Goal: Information Seeking & Learning: Find specific fact

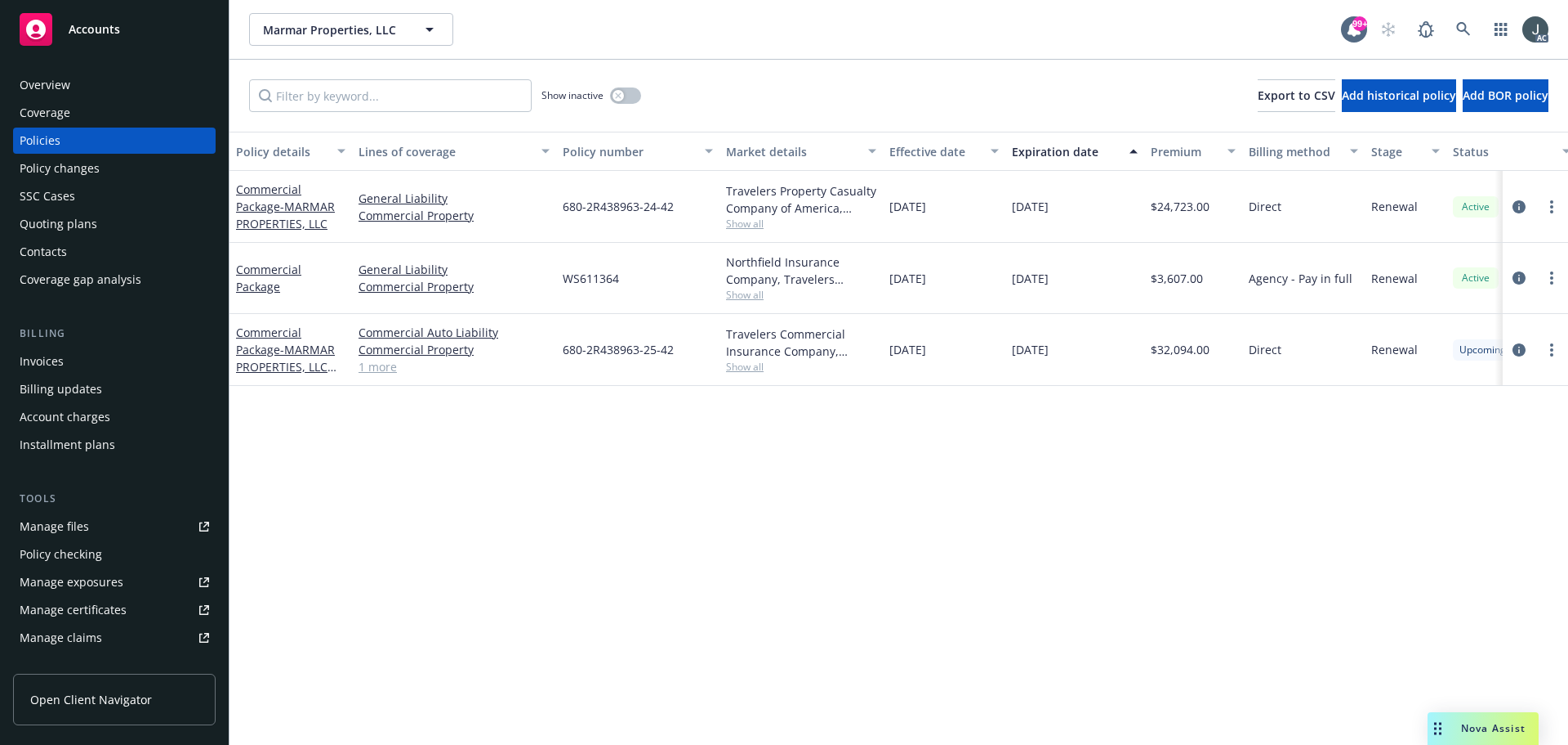
click at [551, 522] on div "Policy details Lines of coverage Policy number Market details Effective date Ex…" at bounding box center [899, 438] width 1339 height 613
click at [1513, 350] on icon "circleInformation" at bounding box center [1520, 350] width 13 height 13
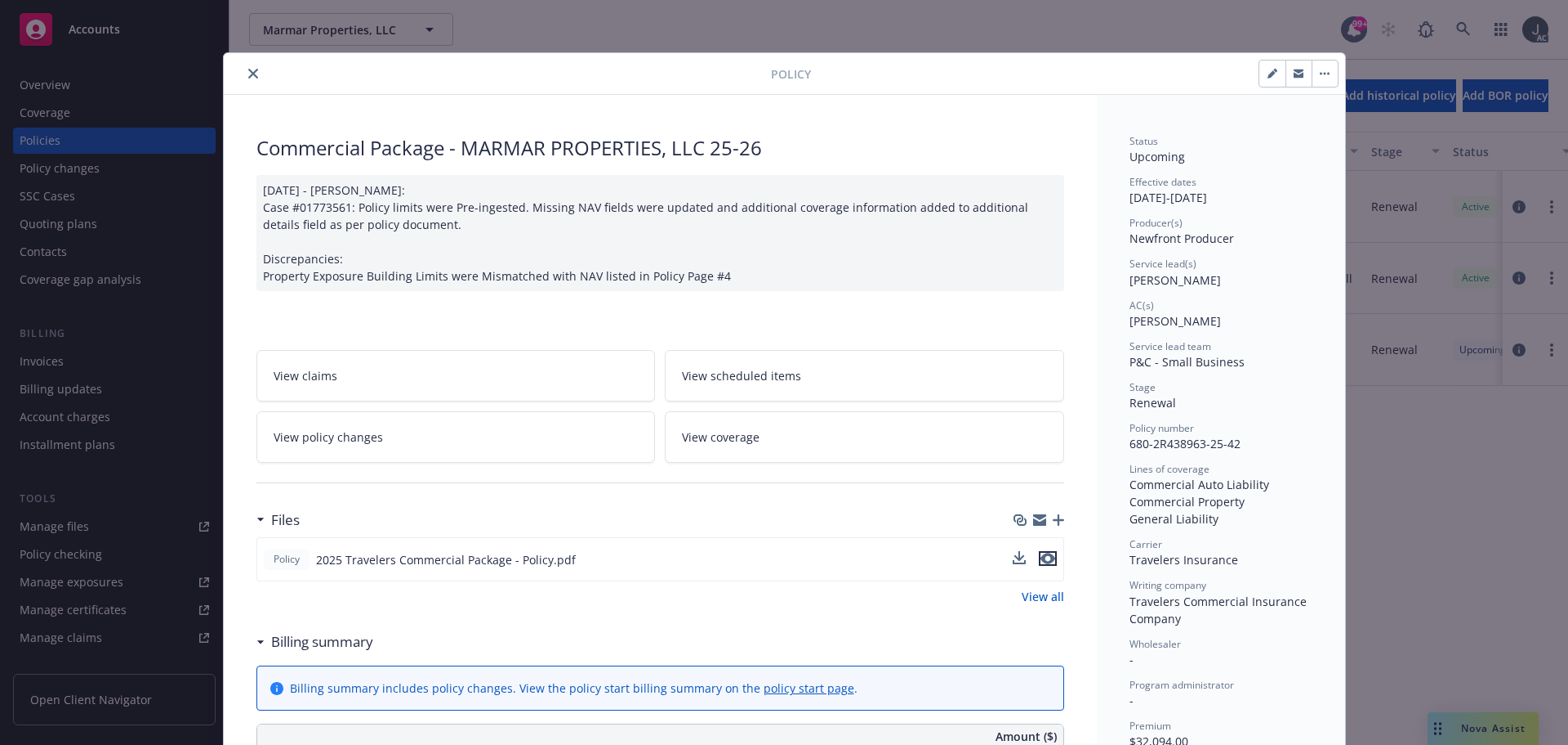
click at [1042, 555] on icon "preview file" at bounding box center [1048, 558] width 14 height 12
click at [248, 73] on icon "close" at bounding box center [253, 73] width 10 height 10
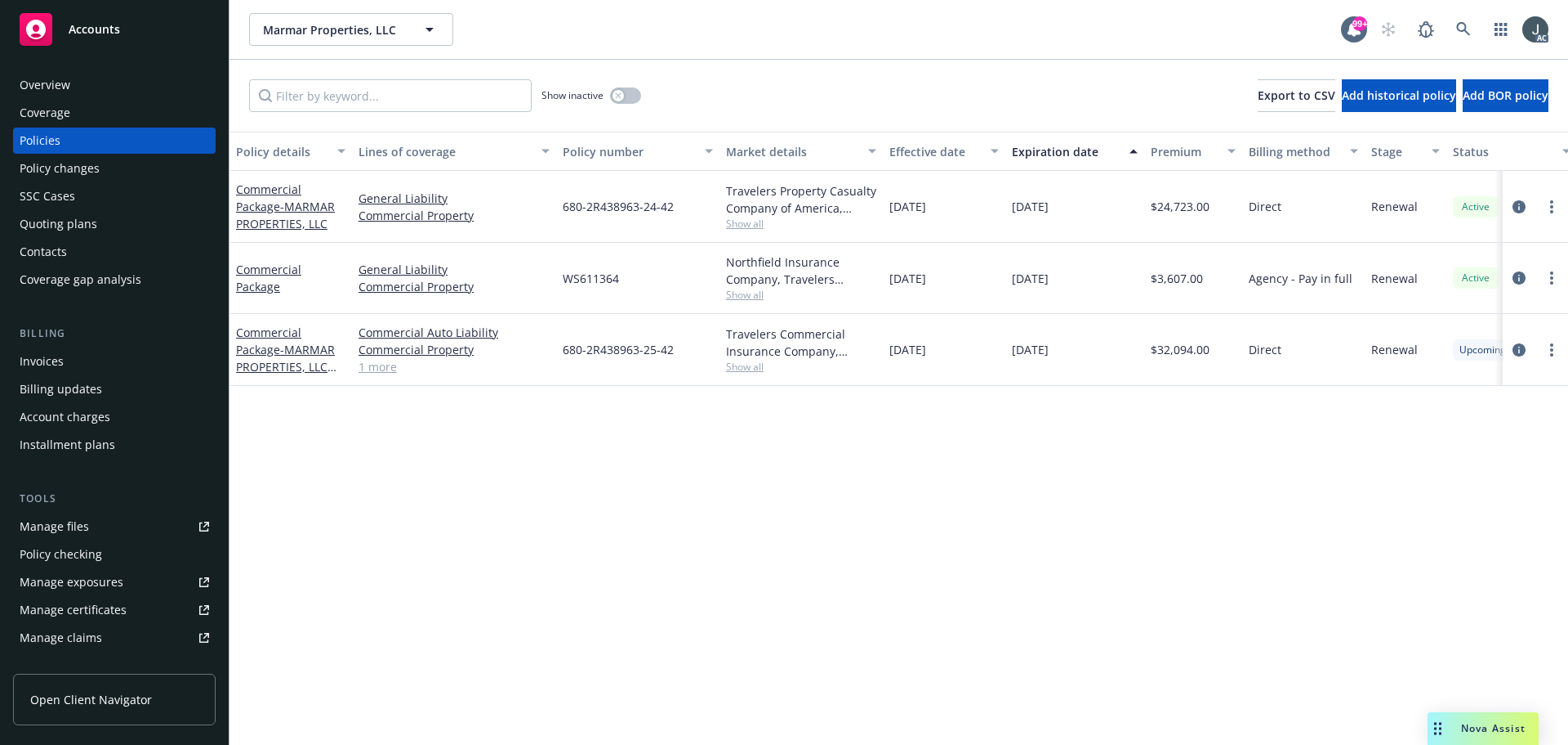
click at [107, 90] on div "Overview" at bounding box center [114, 85] width 190 height 26
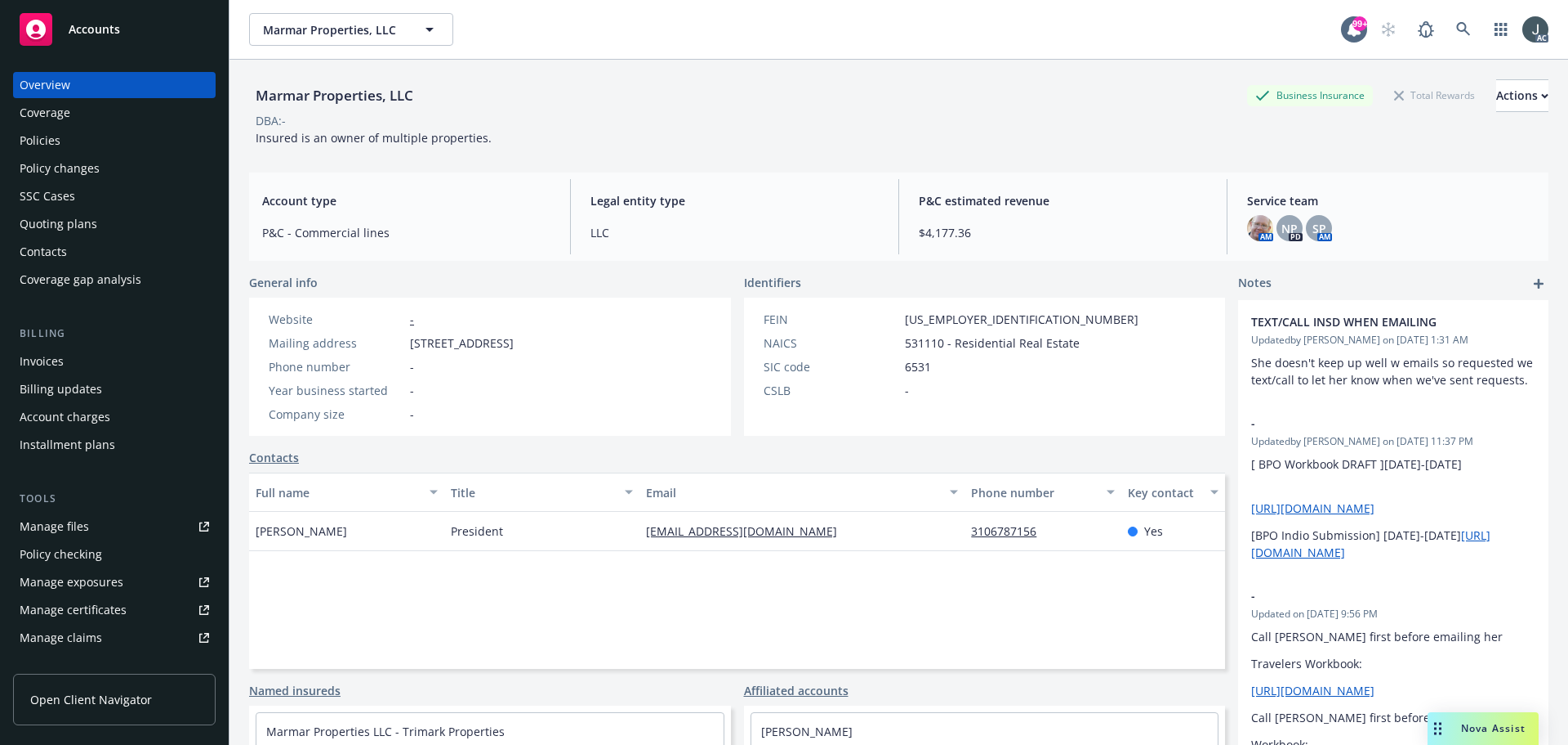
click at [122, 531] on link "Manage files" at bounding box center [114, 526] width 203 height 26
click at [923, 343] on span "531110 - Residential Real Estate" at bounding box center [993, 343] width 175 height 17
copy span "531110"
drag, startPoint x: 901, startPoint y: 318, endPoint x: 964, endPoint y: 318, distance: 63.0
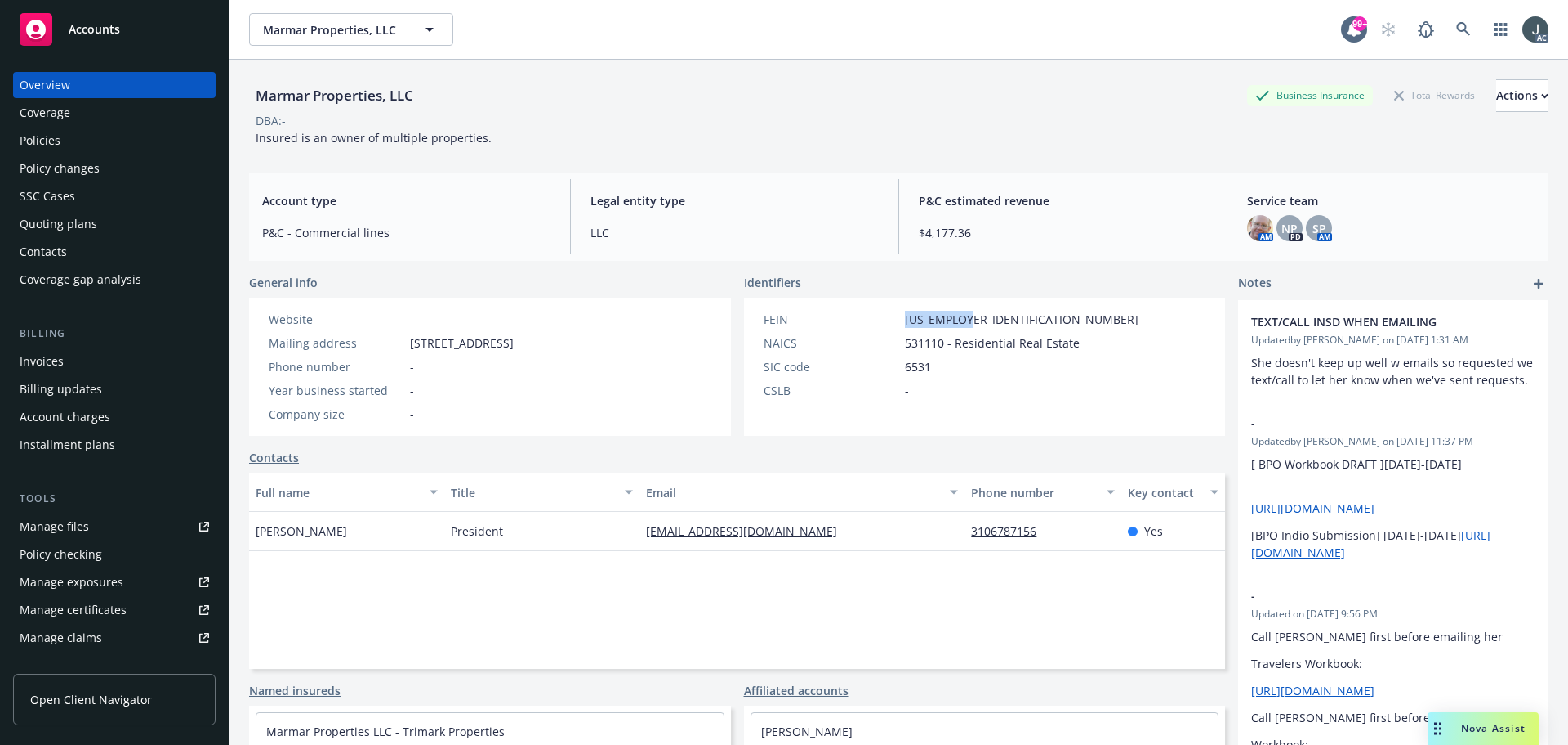
click at [964, 318] on div "FEIN 77-0631986" at bounding box center [950, 320] width 388 height 17
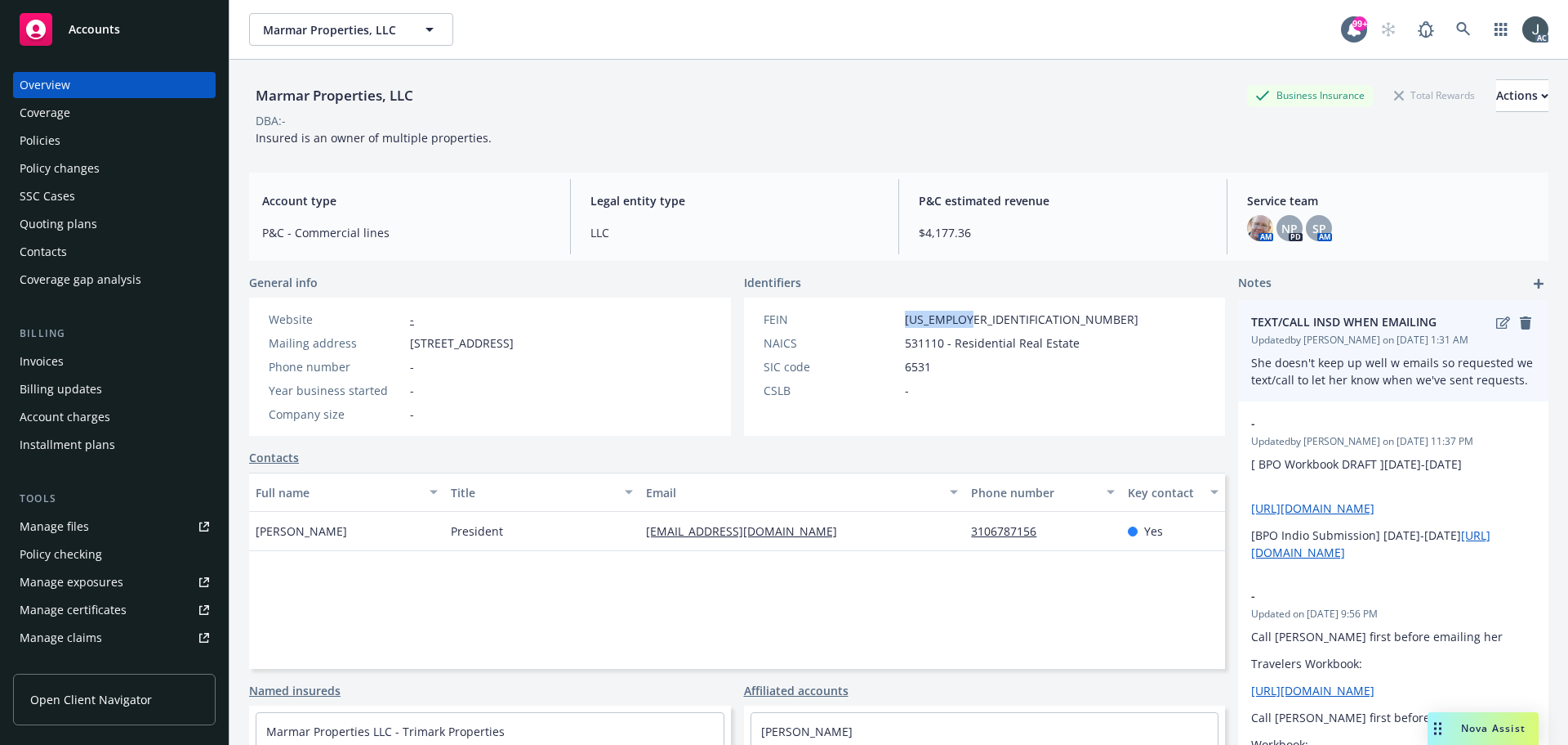
copy span "77-0631986"
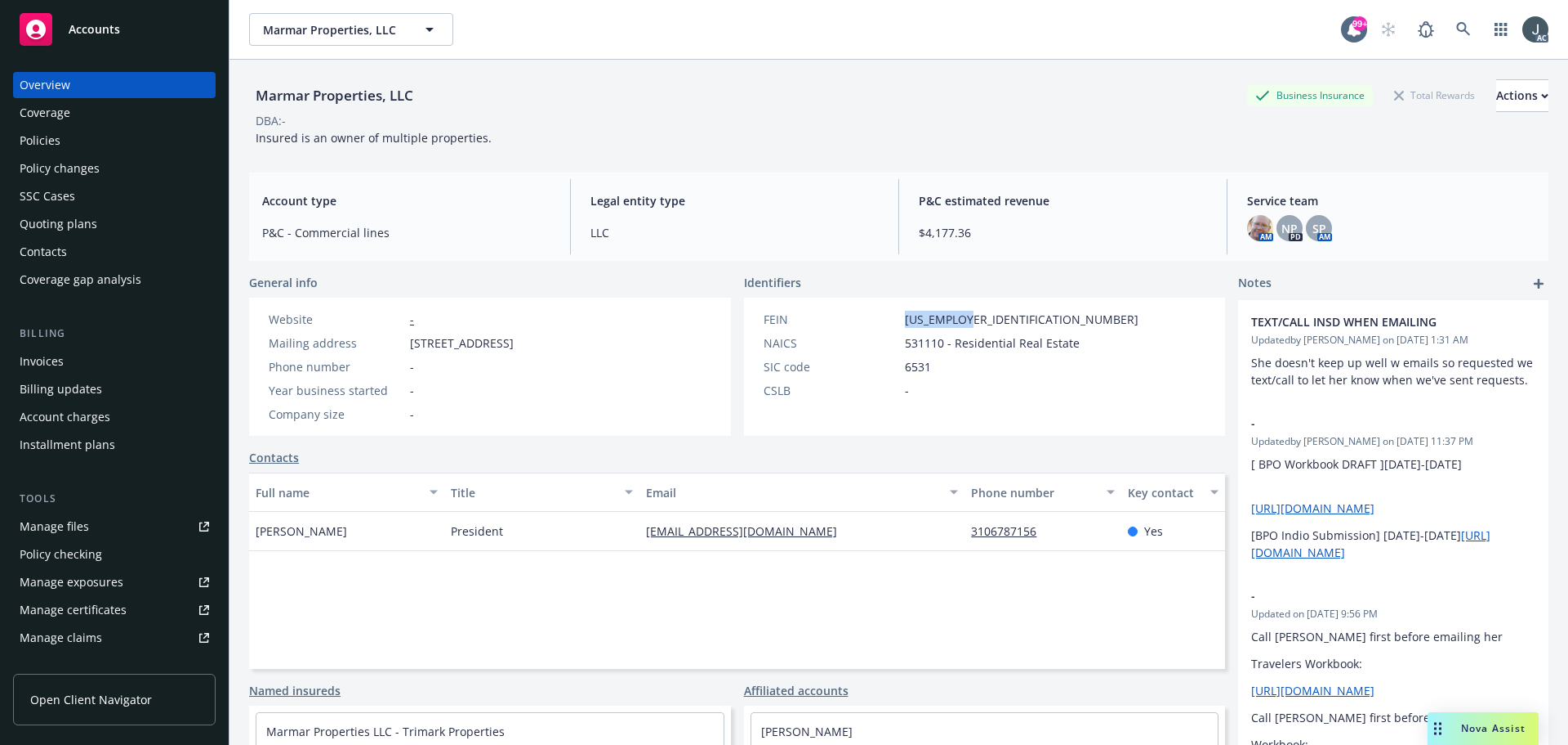
drag, startPoint x: 348, startPoint y: 527, endPoint x: 258, endPoint y: 528, distance: 90.0
click at [258, 528] on div "Marlene Marcus" at bounding box center [346, 531] width 195 height 39
copy span "Marlene Marcus"
click at [475, 532] on span "President" at bounding box center [477, 531] width 52 height 17
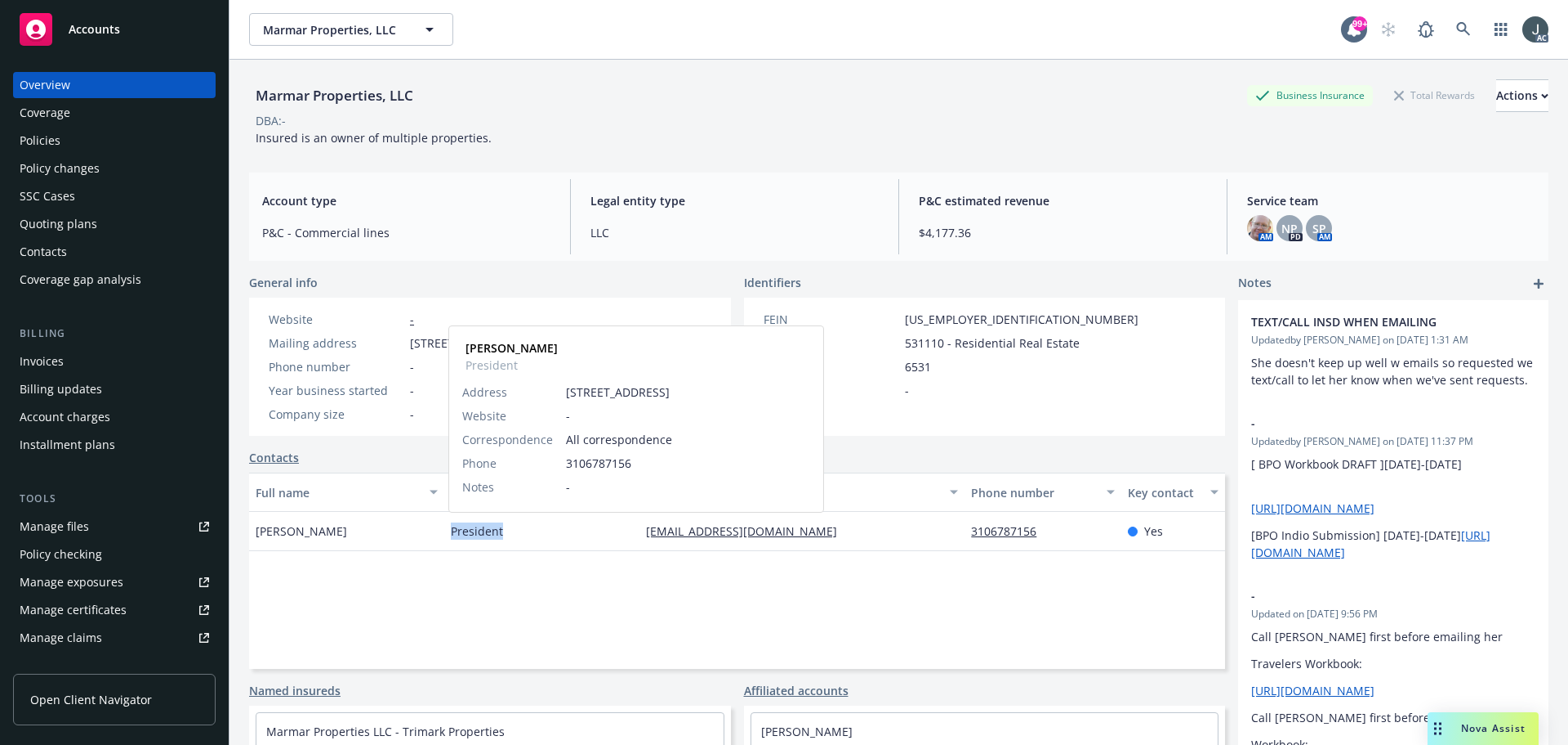
copy span "President"
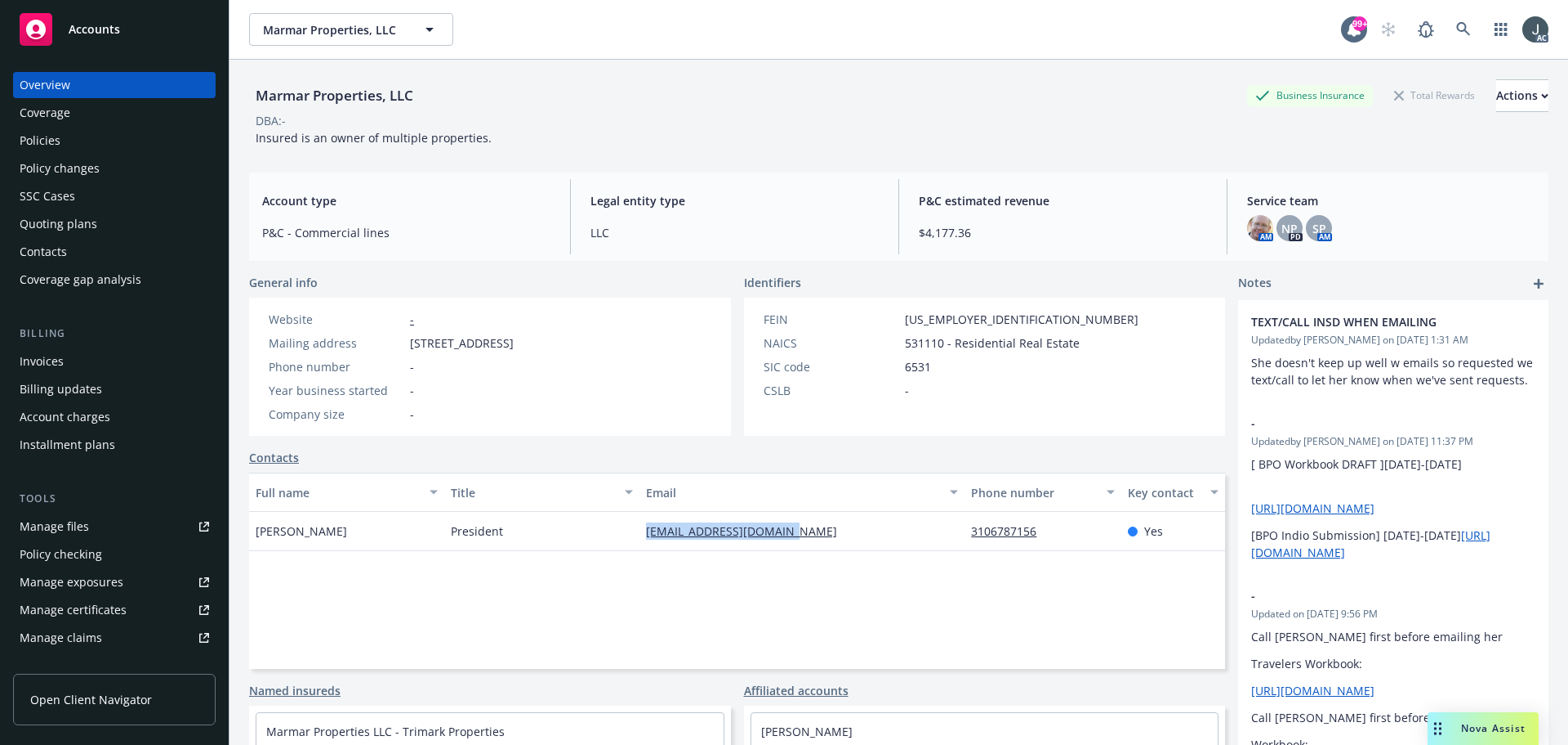
drag, startPoint x: 845, startPoint y: 536, endPoint x: 643, endPoint y: 532, distance: 202.0
click at [643, 532] on div "marlenemarcus@yahoo.com" at bounding box center [802, 531] width 325 height 39
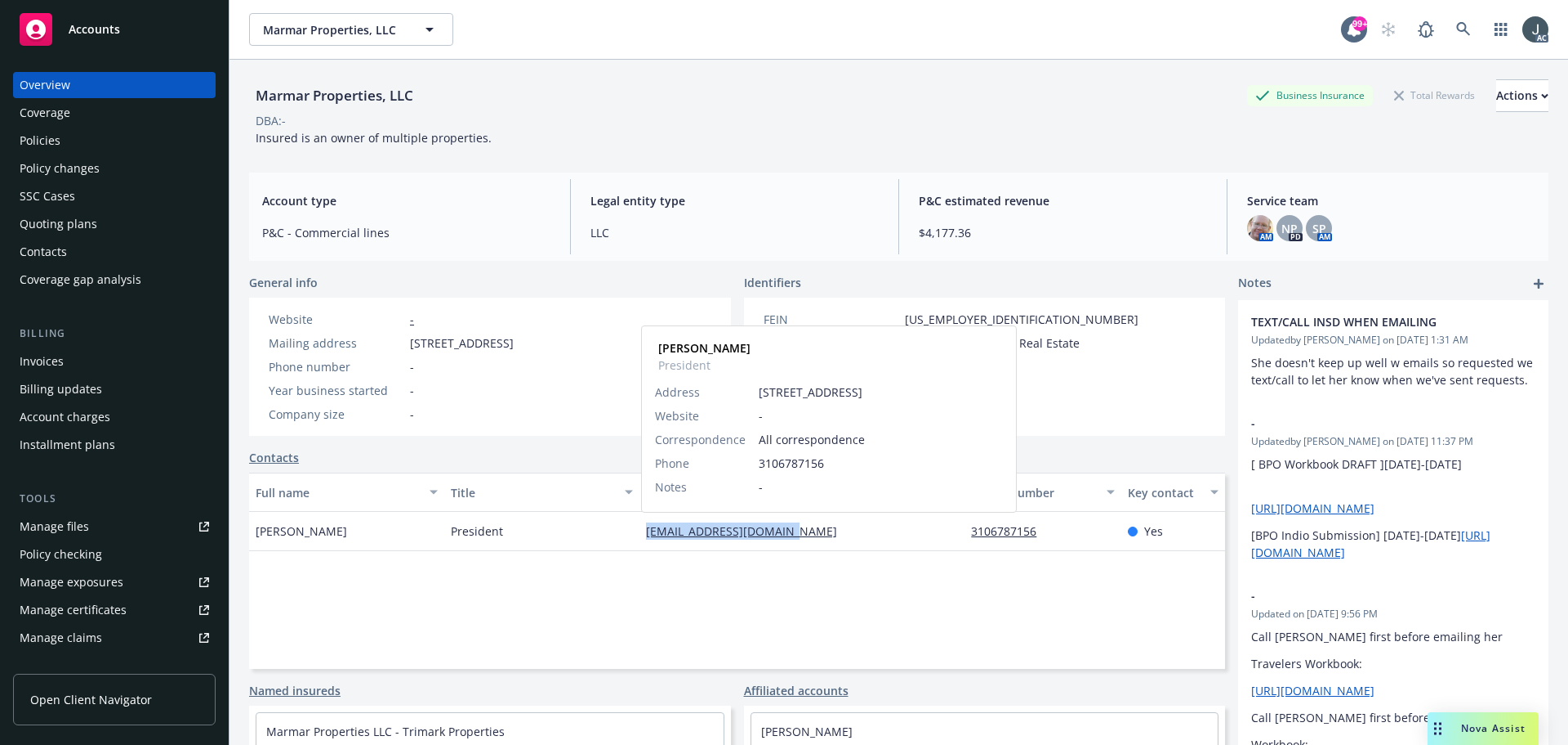
copy link "marlenemarcus@yahoo.com"
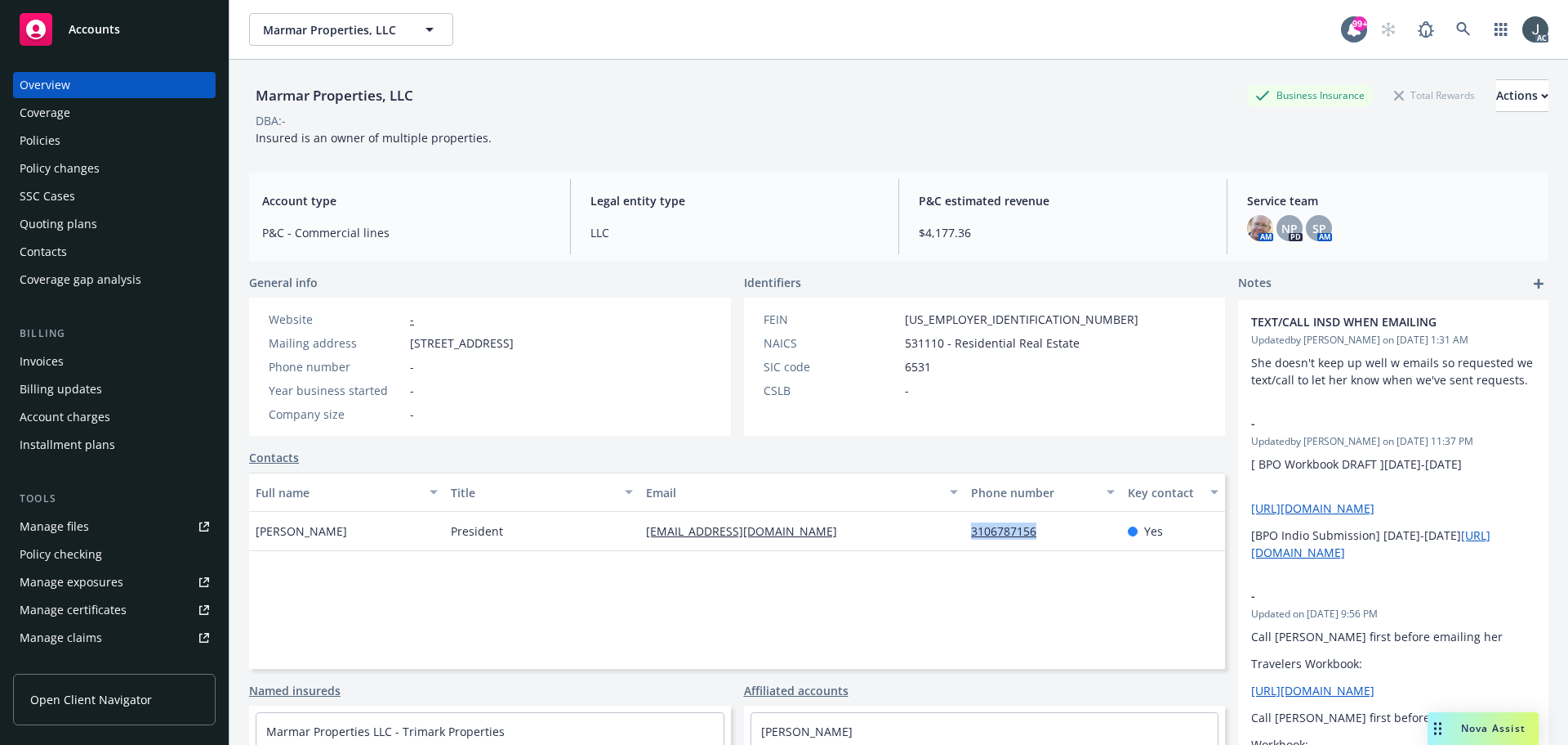
drag, startPoint x: 1057, startPoint y: 529, endPoint x: 958, endPoint y: 528, distance: 99.0
click at [965, 528] on div "3106787156" at bounding box center [1043, 531] width 156 height 39
copy link "3106787156"
drag, startPoint x: 255, startPoint y: 139, endPoint x: 576, endPoint y: 150, distance: 321.2
click at [576, 150] on div "Marmar Properties, LLC Business Insurance Total Rewards Actions DBA: - Insured …" at bounding box center [898, 110] width 1300 height 100
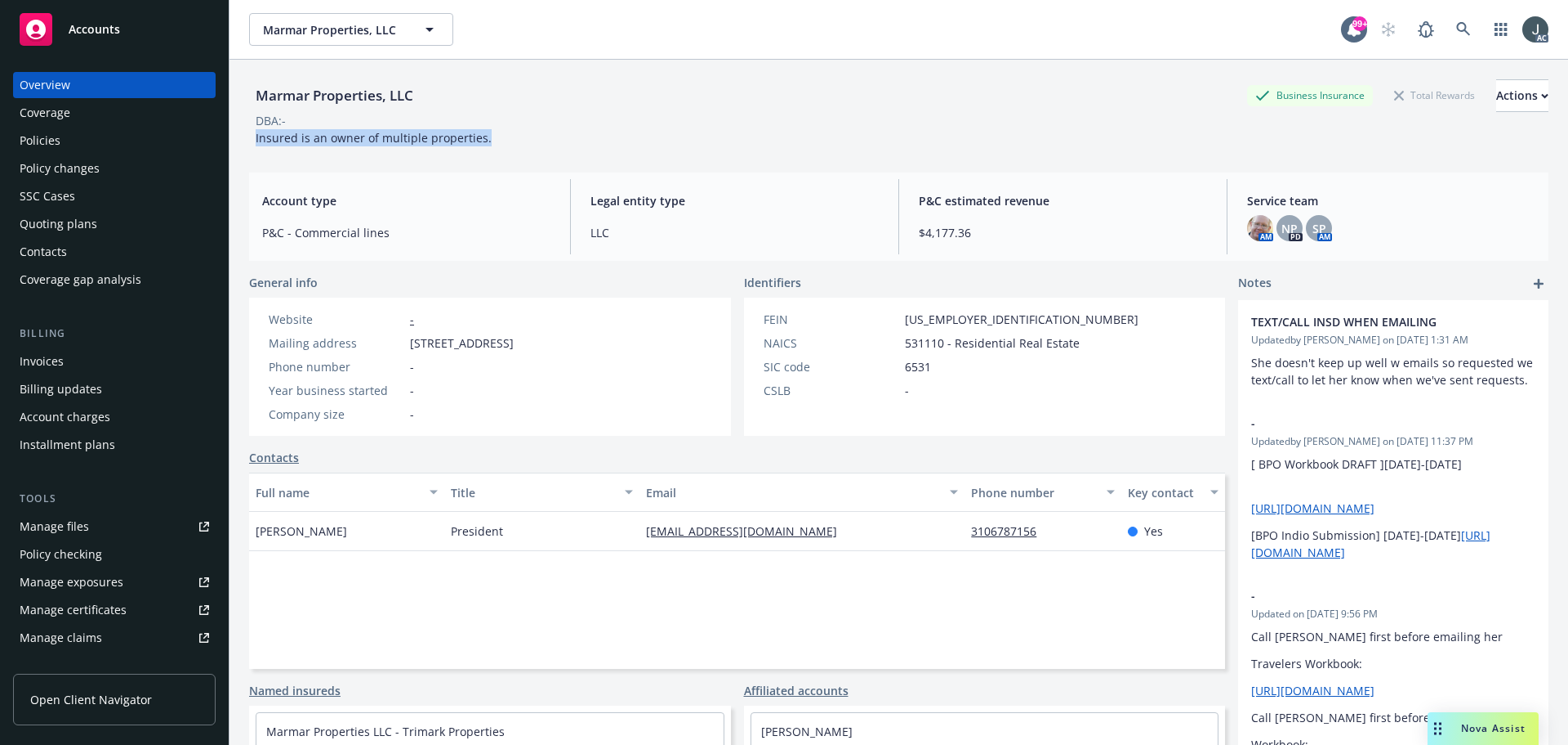
copy span "Insured is an owner of multiple properties."
click at [103, 577] on div "Manage exposures" at bounding box center [71, 581] width 104 height 26
click at [42, 138] on div "Policies" at bounding box center [39, 140] width 40 height 26
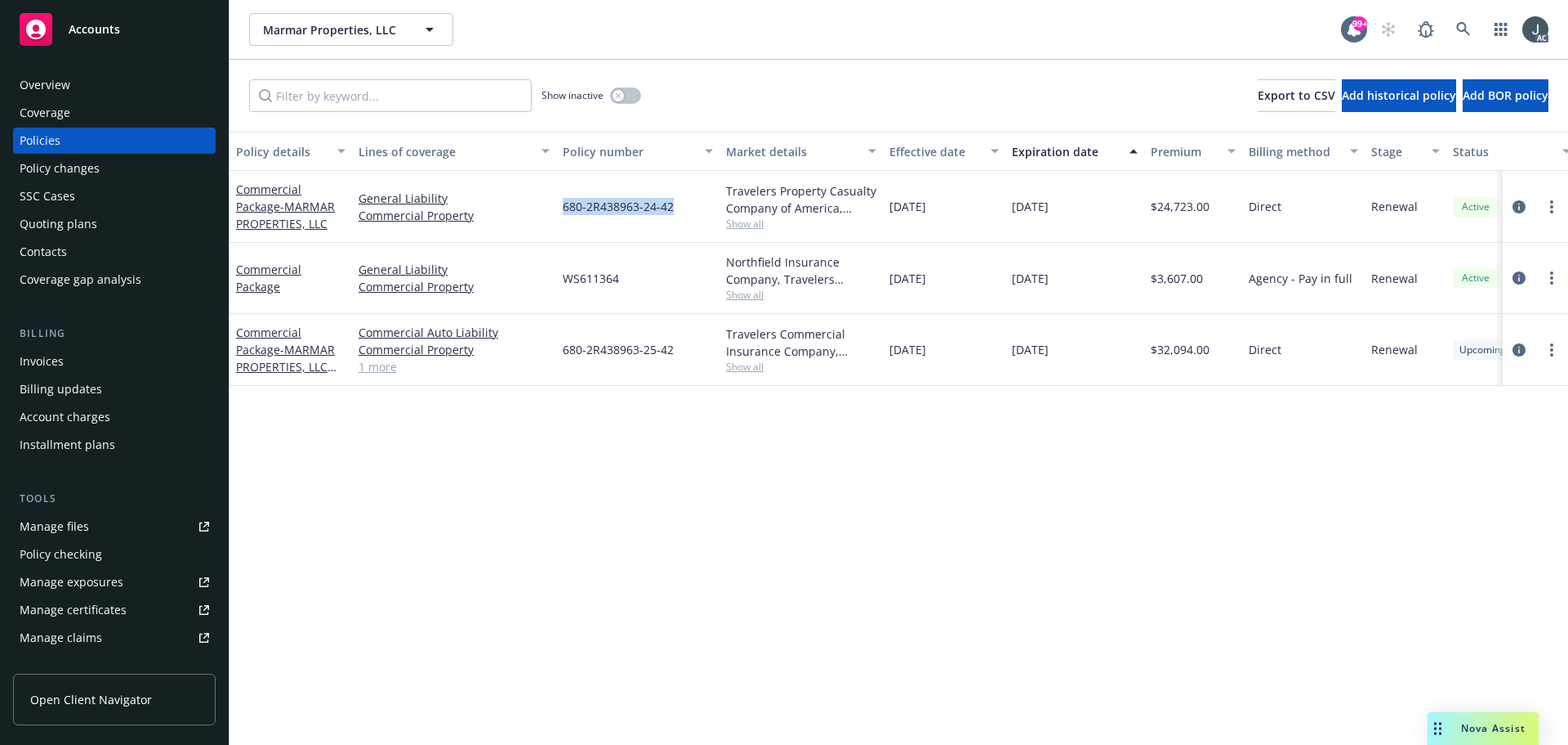
drag, startPoint x: 563, startPoint y: 207, endPoint x: 678, endPoint y: 207, distance: 115.0
click at [678, 207] on div "680-2R438963-24-42" at bounding box center [638, 206] width 164 height 72
copy span "680-2R438963-24-42"
click at [728, 222] on span "Show all" at bounding box center [801, 223] width 150 height 13
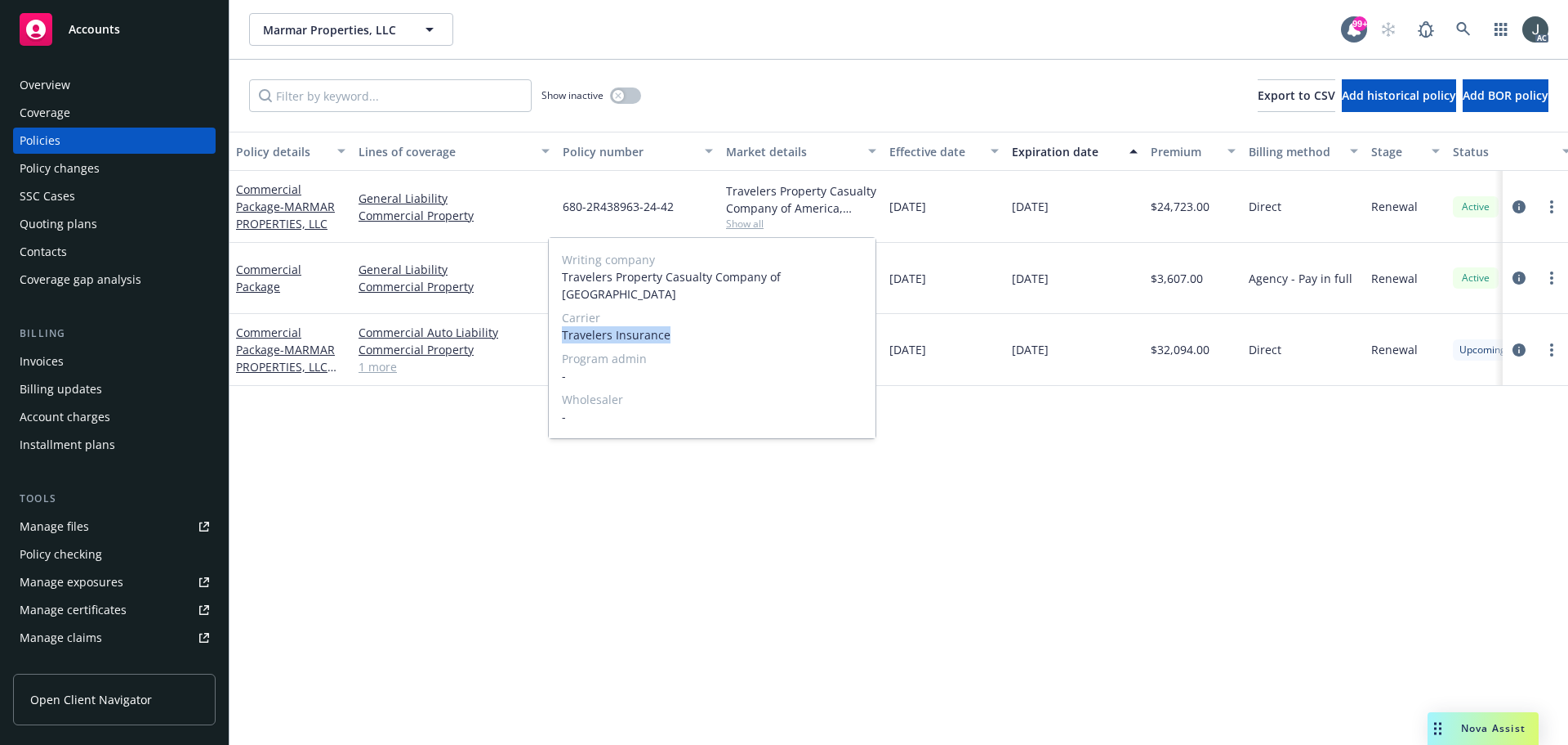
drag, startPoint x: 564, startPoint y: 316, endPoint x: 670, endPoint y: 316, distance: 106.0
click at [670, 326] on span "Travelers Insurance" at bounding box center [712, 335] width 300 height 17
copy span "Travelers Insurance"
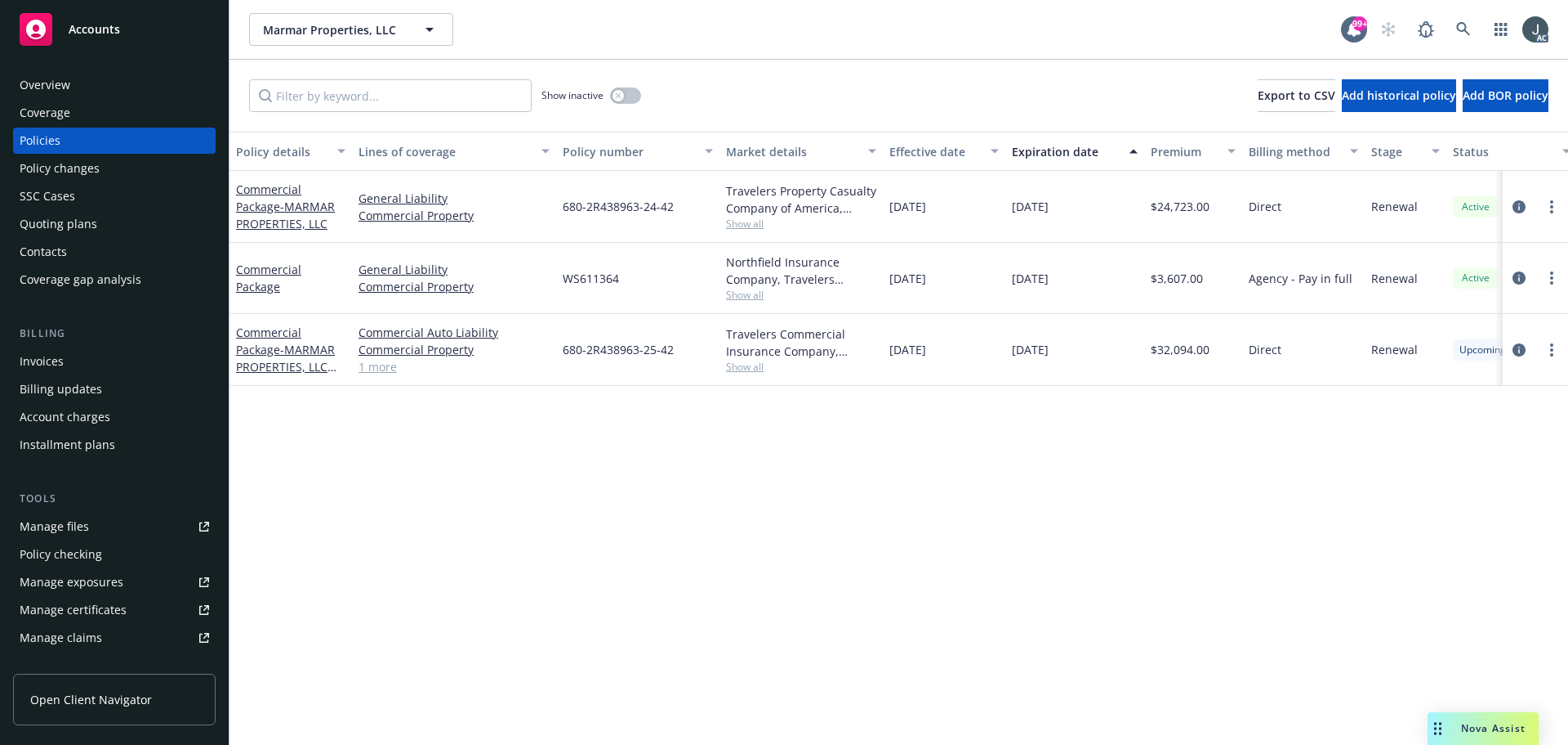
drag, startPoint x: 1241, startPoint y: 408, endPoint x: 962, endPoint y: 219, distance: 337.0
click at [1241, 408] on div "Policy details Lines of coverage Policy number Market details Effective date Ex…" at bounding box center [899, 438] width 1339 height 613
drag, startPoint x: 892, startPoint y: 209, endPoint x: 958, endPoint y: 210, distance: 66.0
click at [958, 210] on div "10/22/2024" at bounding box center [944, 206] width 122 height 72
copy span "10/22/2024"
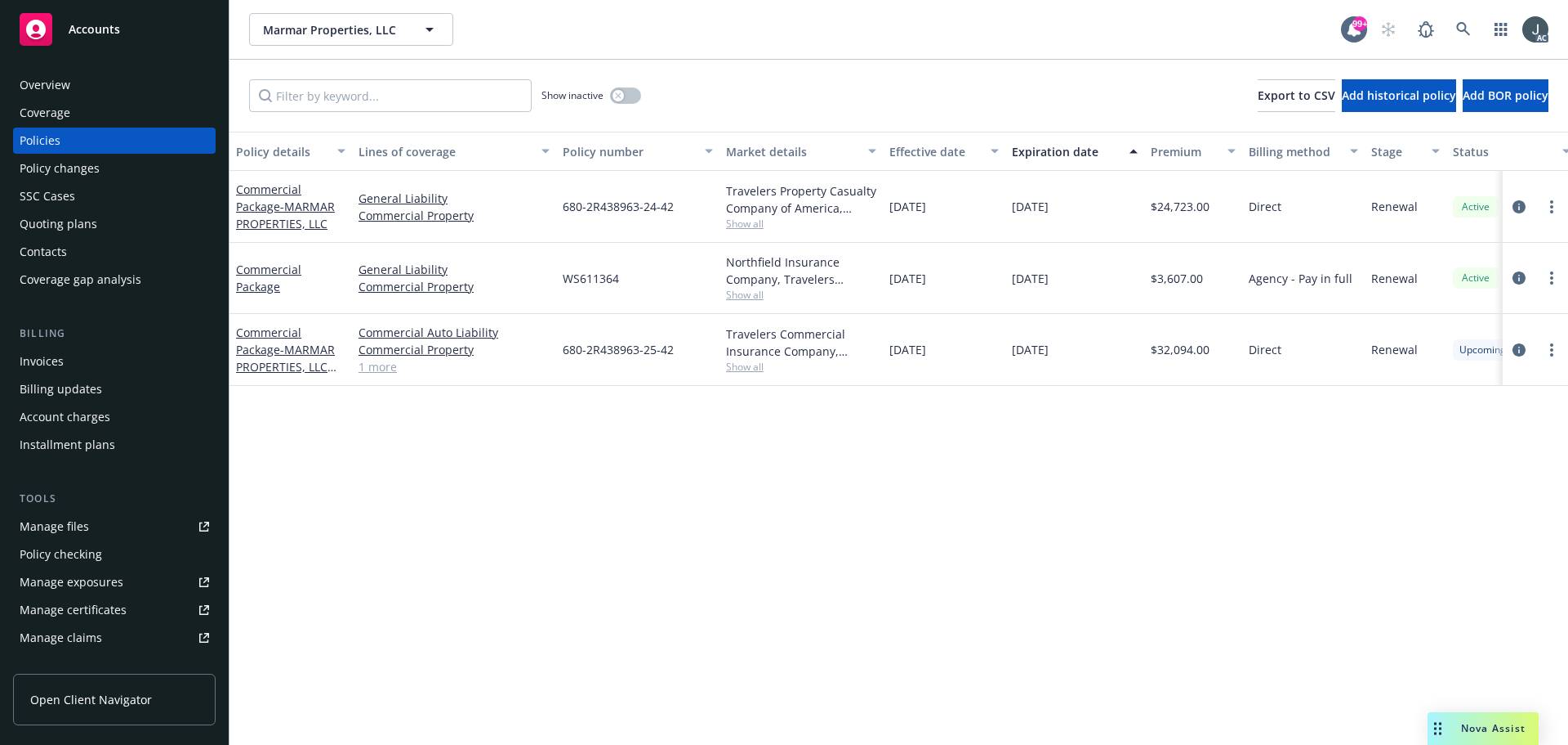
click at [1177, 209] on span "$24,723.00" at bounding box center [1179, 206] width 59 height 17
click at [620, 94] on icon "button" at bounding box center [618, 95] width 6 height 6
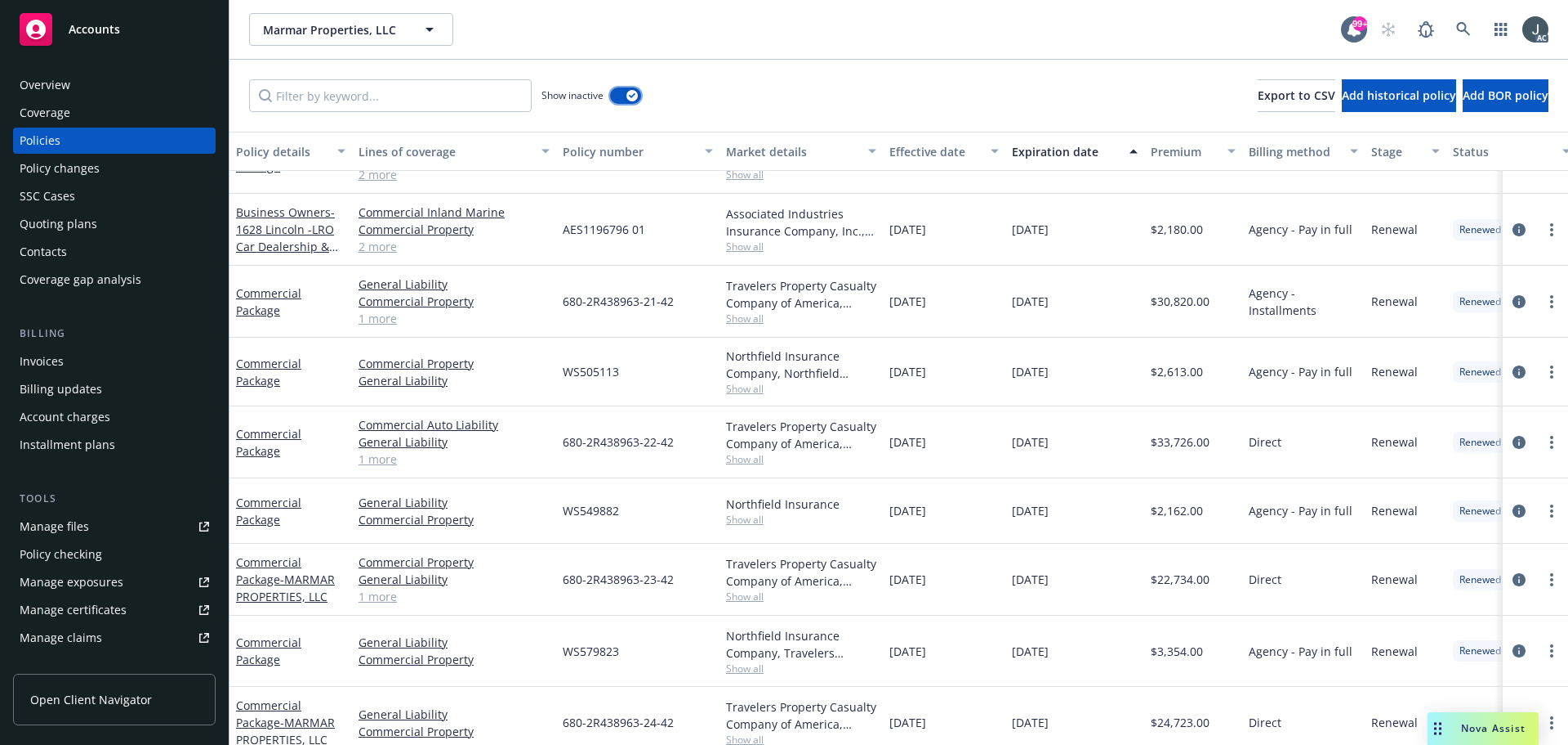
scroll to position [327, 0]
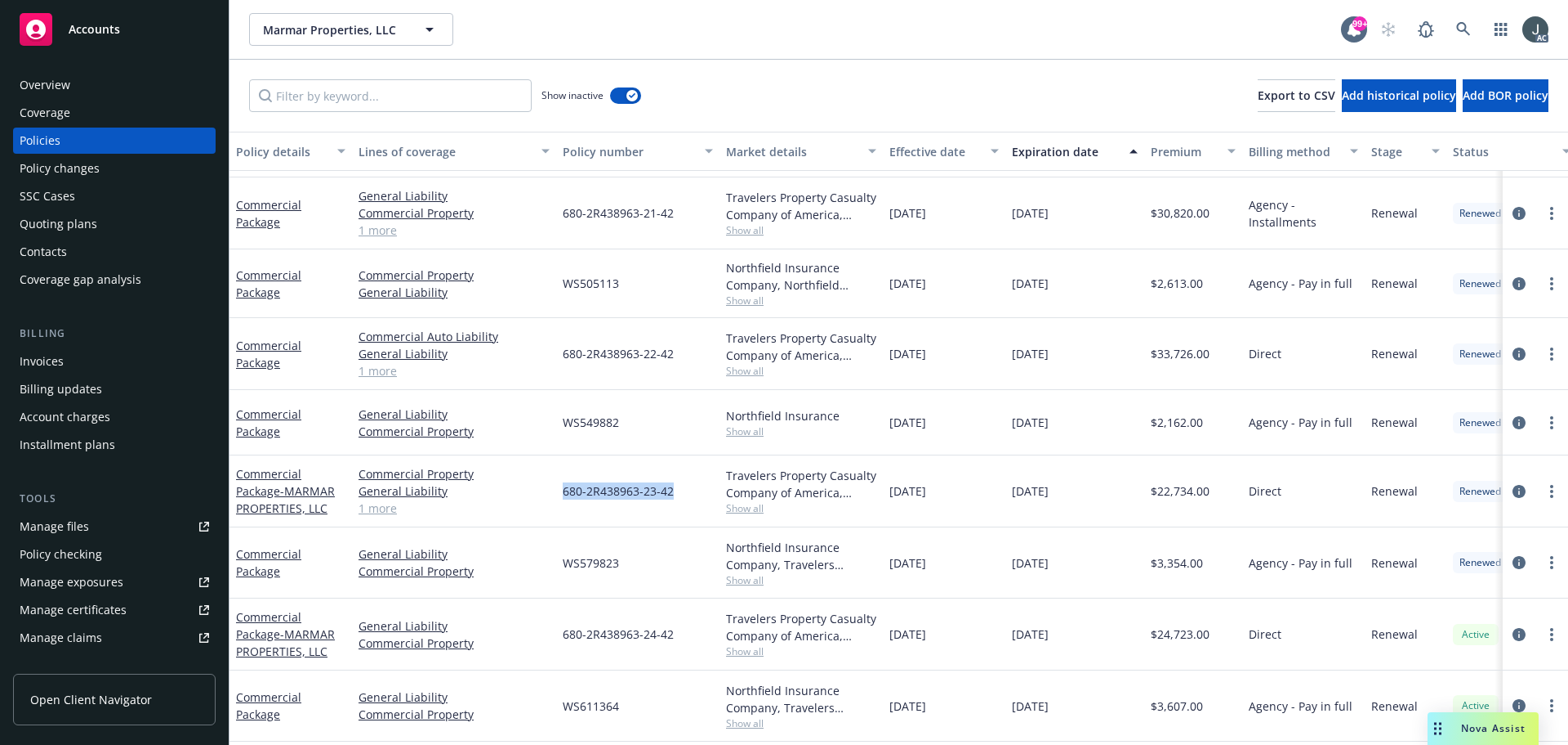
drag, startPoint x: 560, startPoint y: 492, endPoint x: 678, endPoint y: 495, distance: 118.0
click at [678, 495] on div "680-2R438963-23-42" at bounding box center [638, 491] width 164 height 72
click at [750, 509] on span "Show all" at bounding box center [801, 508] width 150 height 13
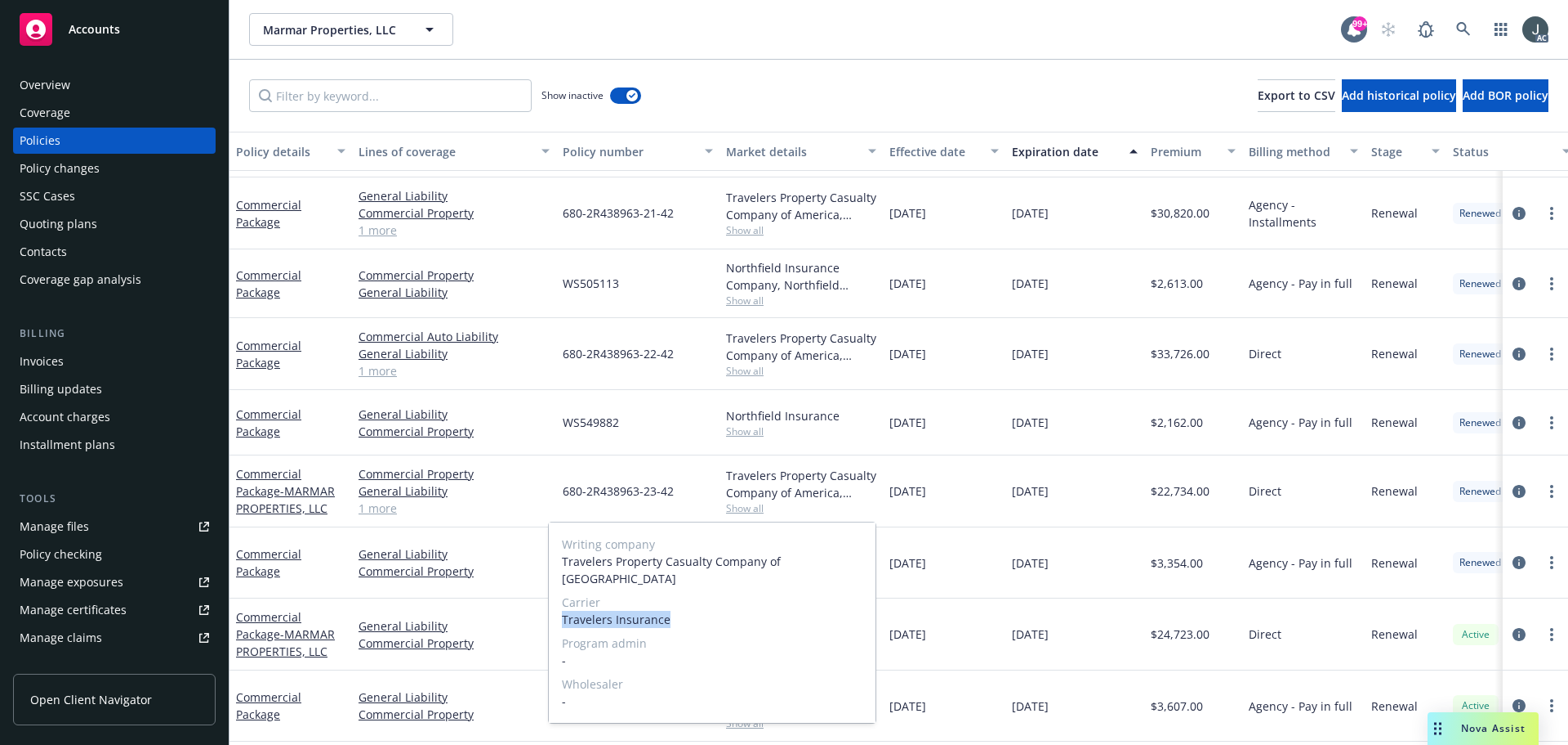
drag, startPoint x: 560, startPoint y: 603, endPoint x: 685, endPoint y: 610, distance: 125.2
click at [685, 610] on div "Writing company Travelers Property Casualty Company of America Carrier Traveler…" at bounding box center [713, 623] width 327 height 200
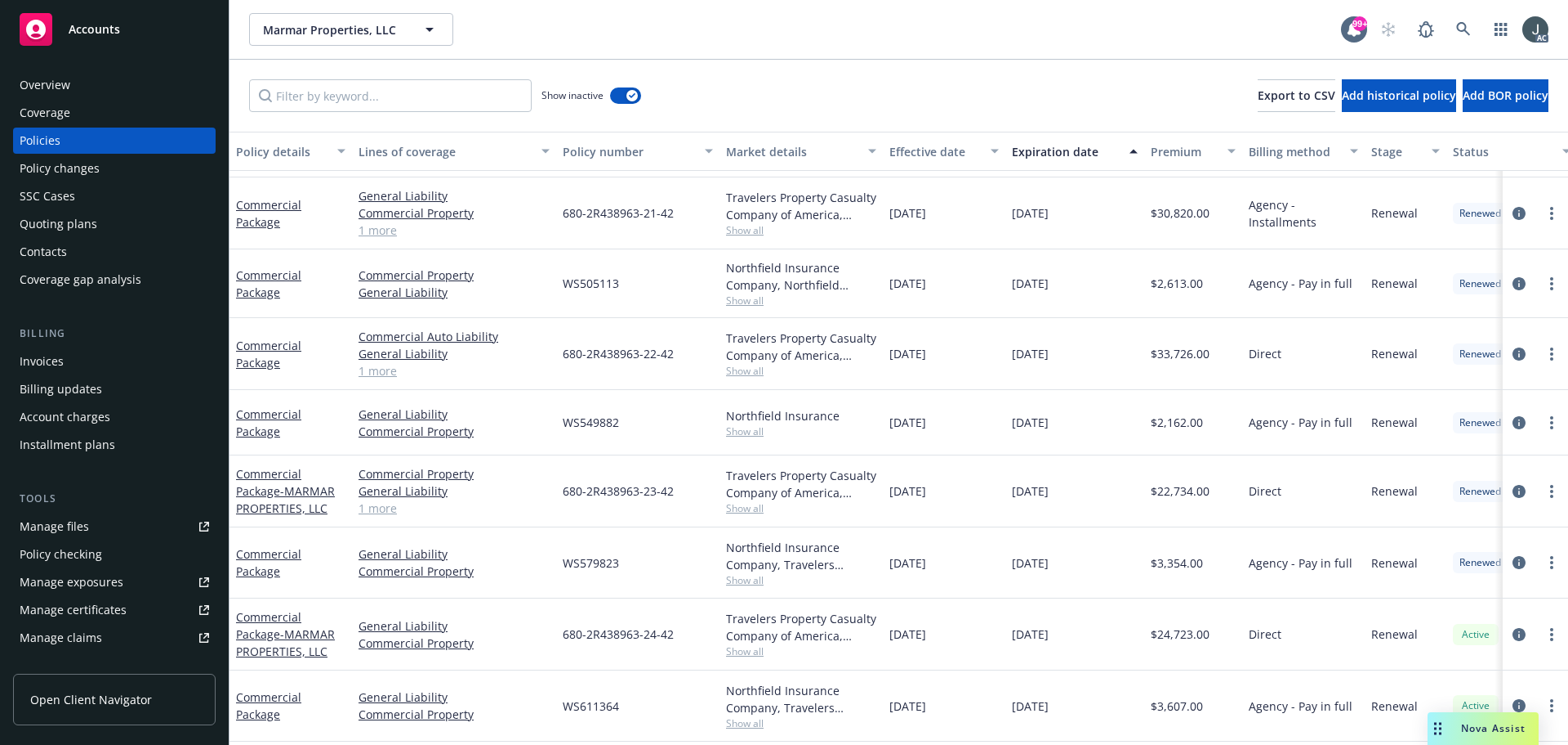
click at [999, 452] on div "04/19/2023" at bounding box center [944, 423] width 122 height 65
drag, startPoint x: 891, startPoint y: 494, endPoint x: 983, endPoint y: 495, distance: 92.0
click at [983, 495] on div "10/22/2023" at bounding box center [944, 491] width 122 height 72
click at [1185, 488] on span "$22,734.00" at bounding box center [1179, 491] width 59 height 17
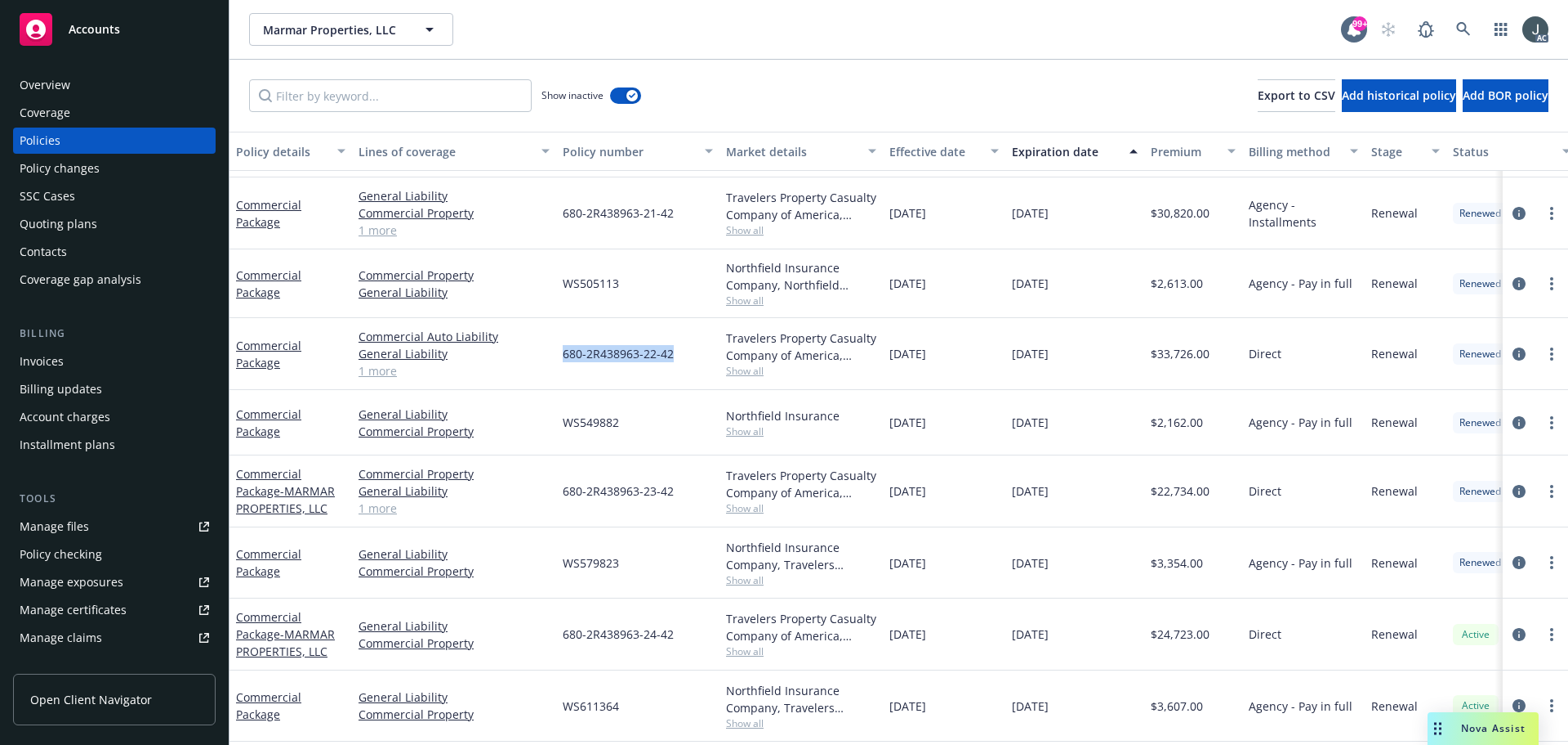
drag, startPoint x: 561, startPoint y: 356, endPoint x: 690, endPoint y: 360, distance: 129.1
click at [690, 360] on div "680-2R438963-22-42" at bounding box center [638, 353] width 164 height 72
click at [753, 373] on span "Show all" at bounding box center [801, 371] width 150 height 13
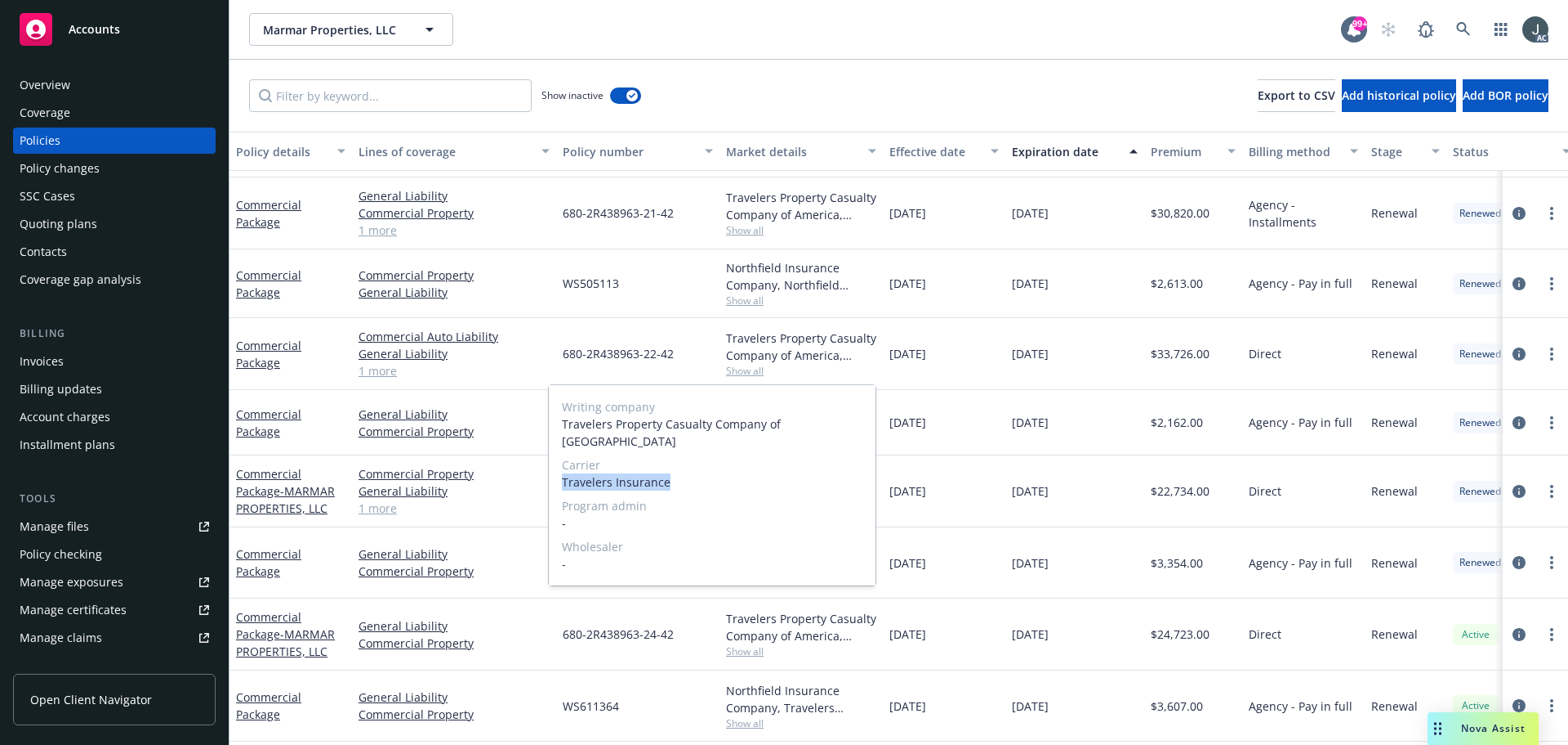
drag, startPoint x: 563, startPoint y: 466, endPoint x: 683, endPoint y: 467, distance: 120.0
click at [683, 474] on span "Travelers Insurance" at bounding box center [712, 482] width 300 height 17
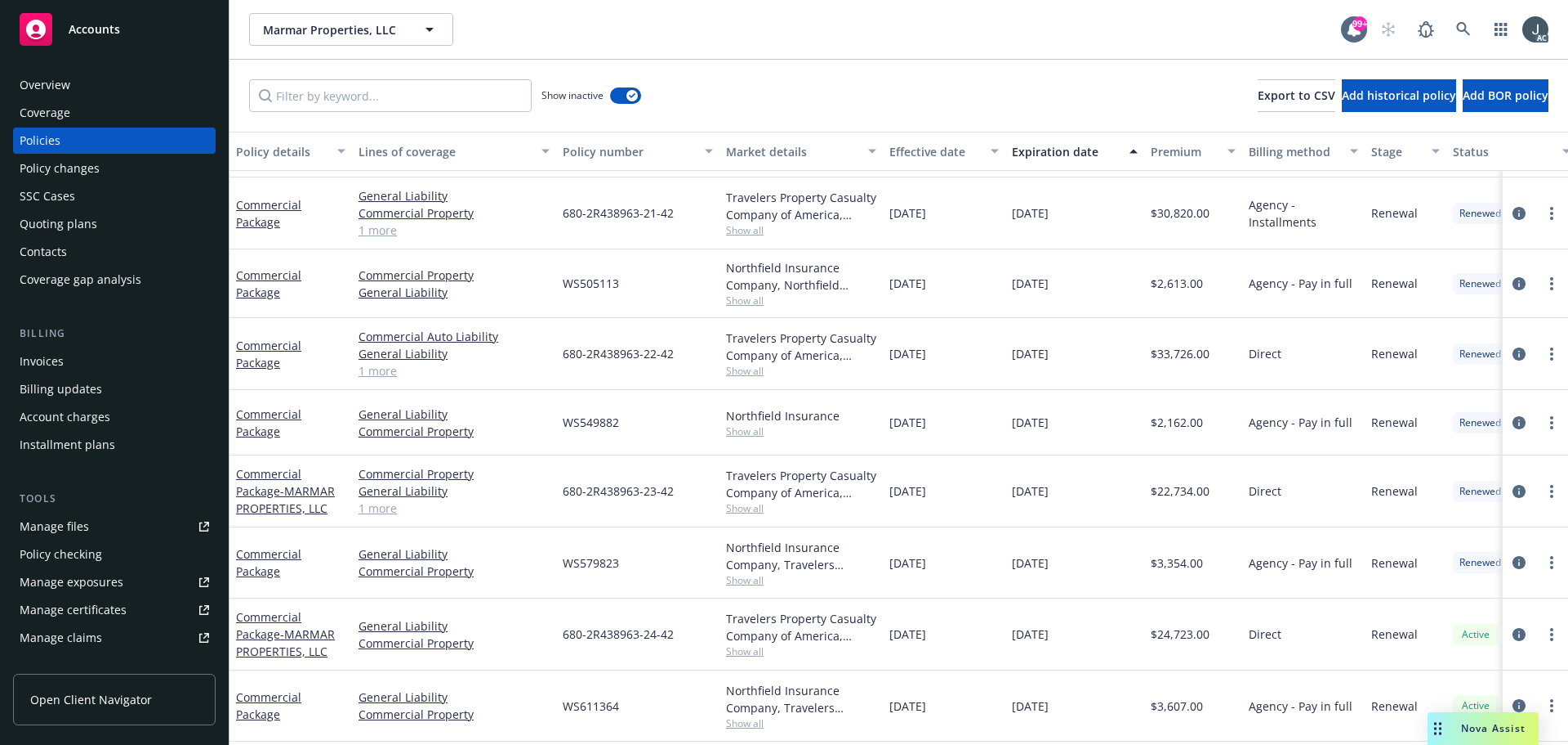
click at [972, 355] on div "10/22/2022" at bounding box center [944, 353] width 122 height 72
drag, startPoint x: 891, startPoint y: 355, endPoint x: 968, endPoint y: 354, distance: 77.0
click at [968, 354] on div "10/22/2022" at bounding box center [944, 353] width 122 height 72
click at [1204, 347] on span "$33,726.00" at bounding box center [1179, 353] width 59 height 17
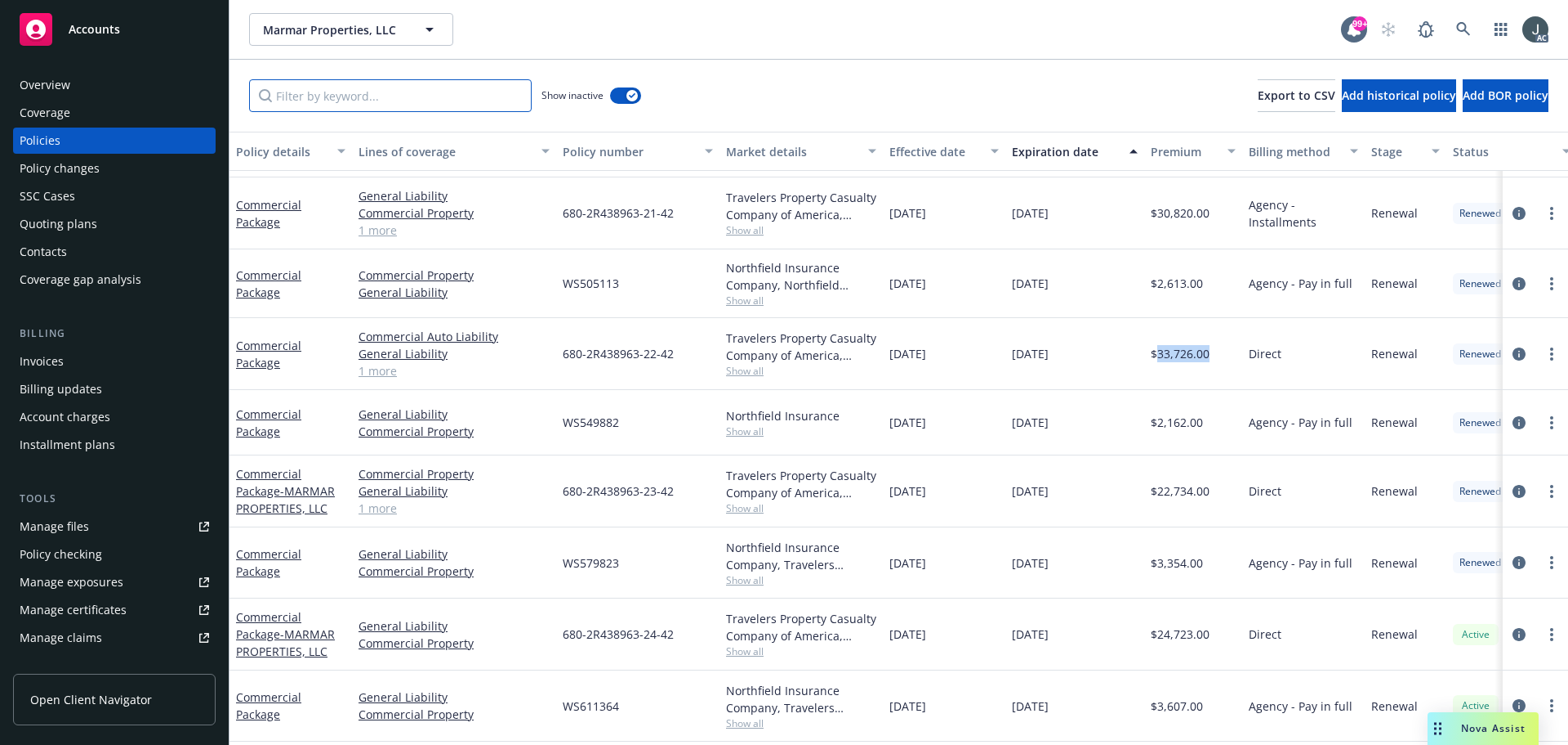
click at [411, 93] on input "Filter by keyword..." at bounding box center [391, 95] width 283 height 33
click at [624, 492] on span "680-2R438963-23-42" at bounding box center [618, 491] width 111 height 17
click at [392, 100] on input "Filter by keyword..." at bounding box center [391, 95] width 283 height 33
paste input "2R438963"
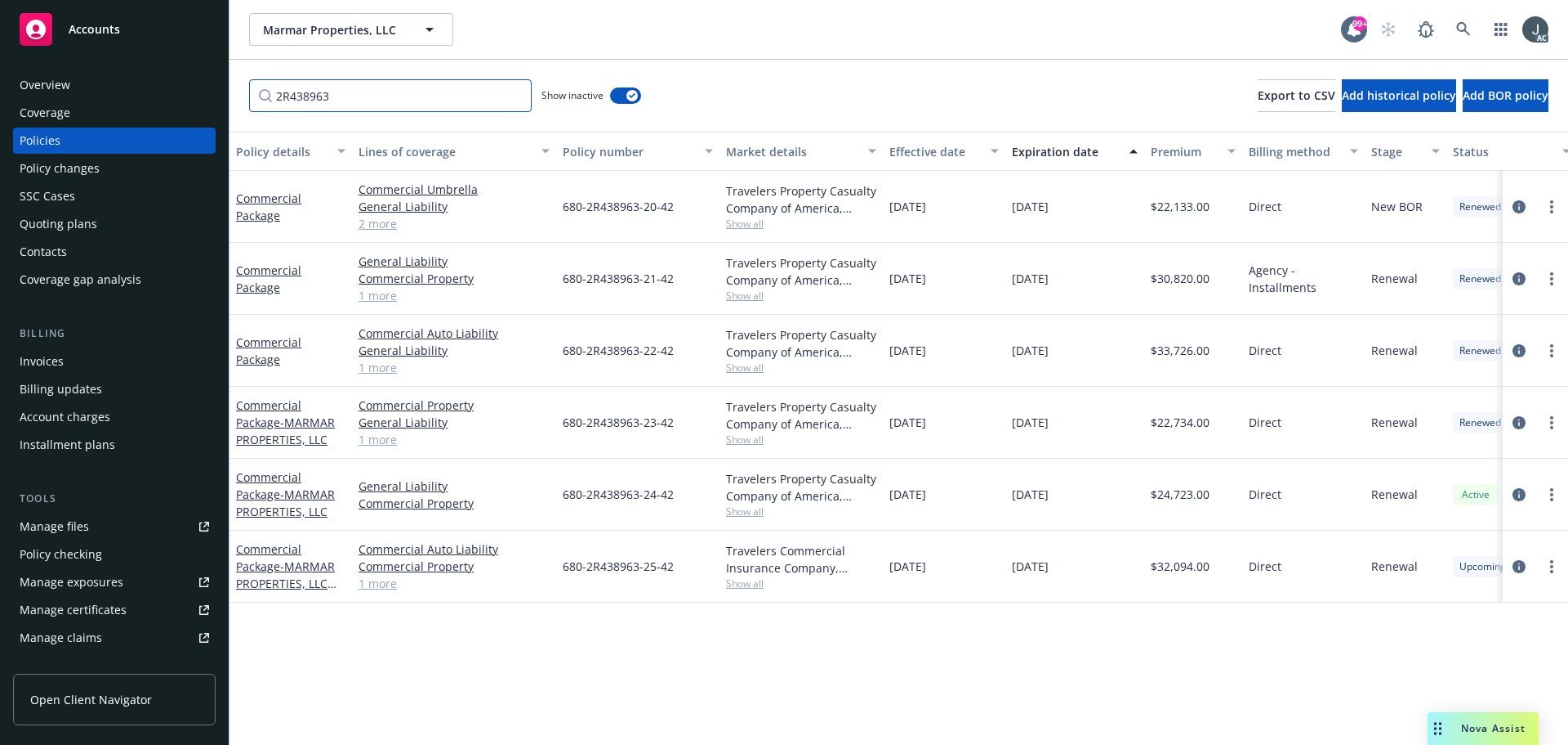
scroll to position [0, 0]
type input "2R438963"
click at [1520, 565] on icon "circleInformation" at bounding box center [1520, 567] width 13 height 13
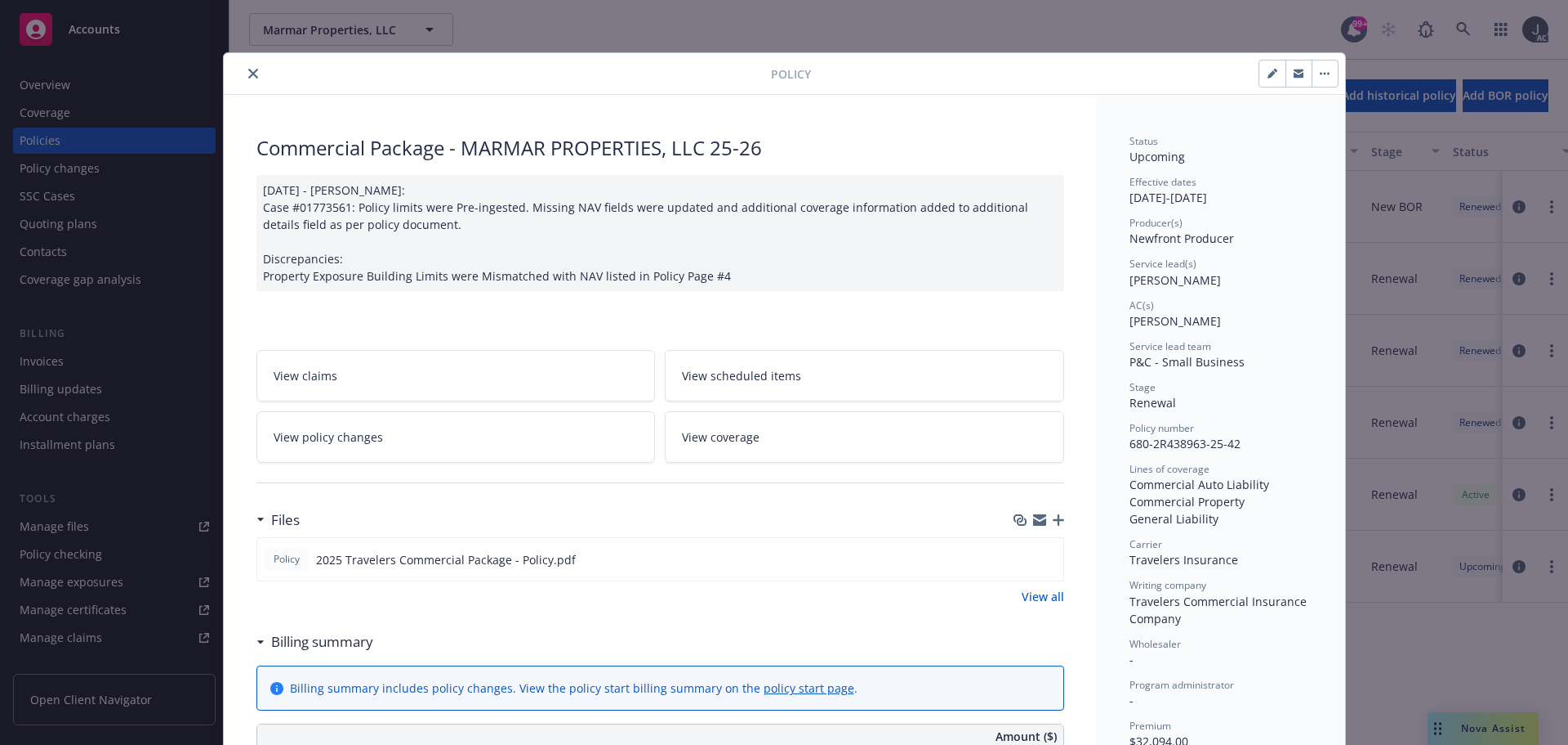
click at [248, 74] on icon "close" at bounding box center [253, 73] width 10 height 10
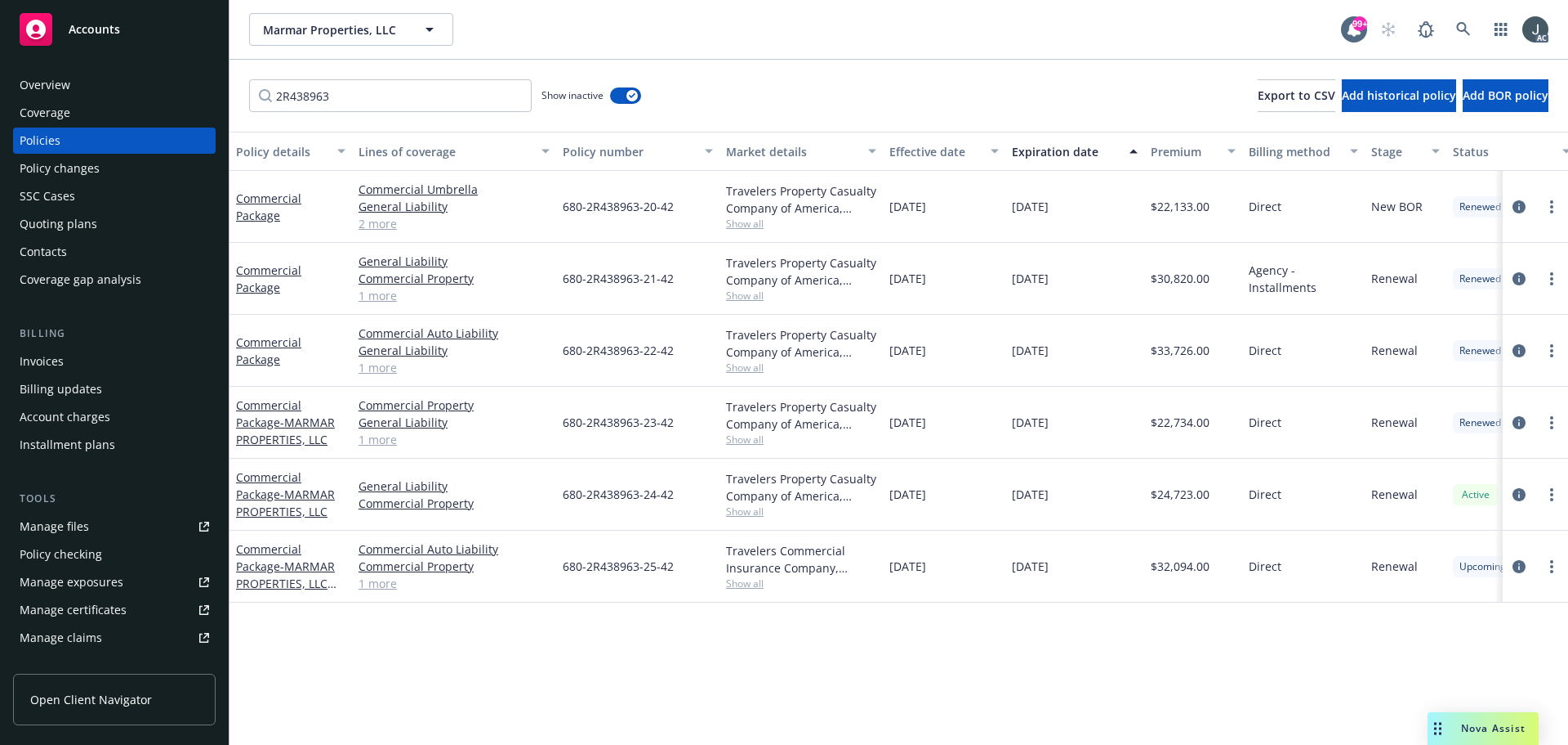
click at [57, 81] on div "Overview" at bounding box center [44, 85] width 51 height 26
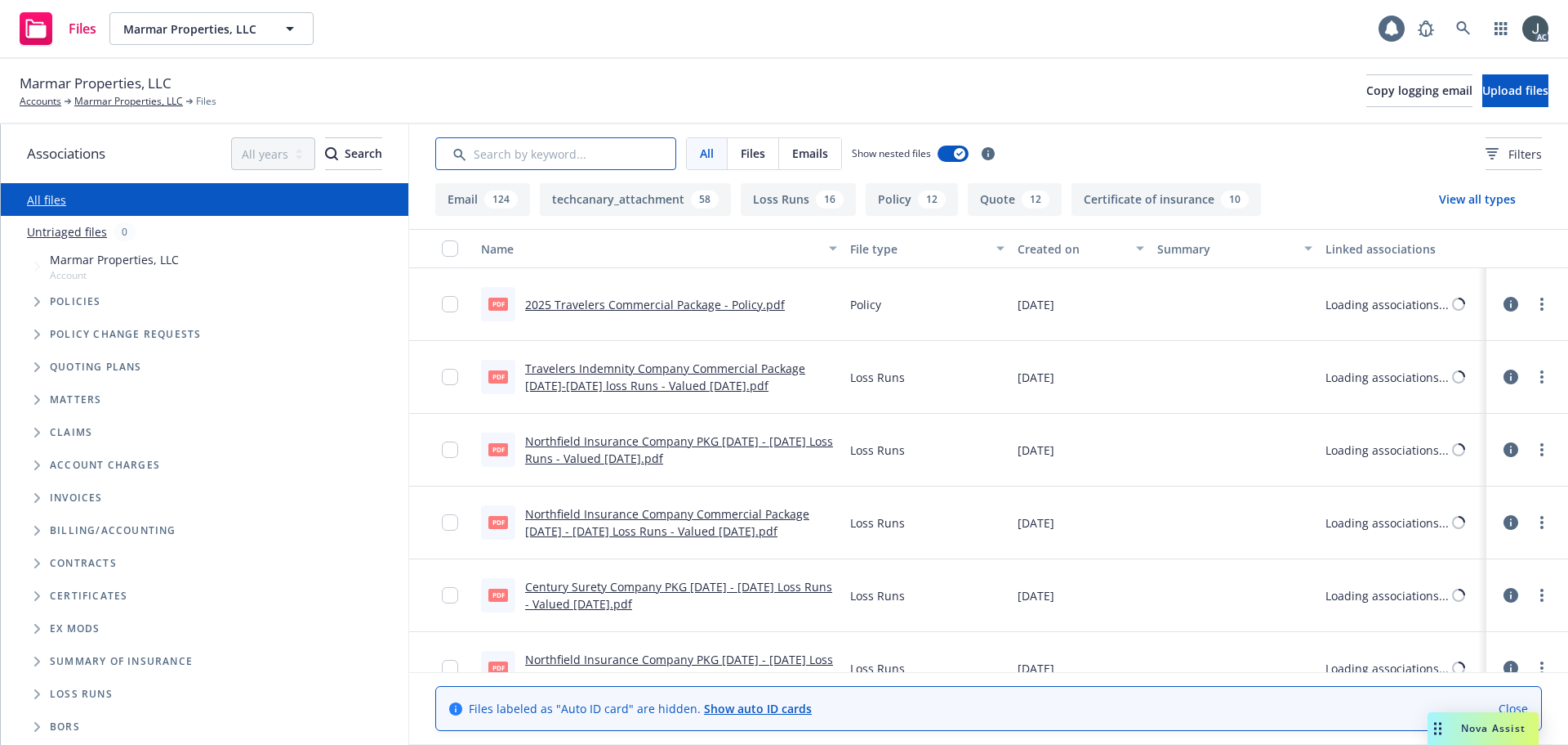
click at [613, 149] on input "Search by keyword..." at bounding box center [556, 154] width 240 height 33
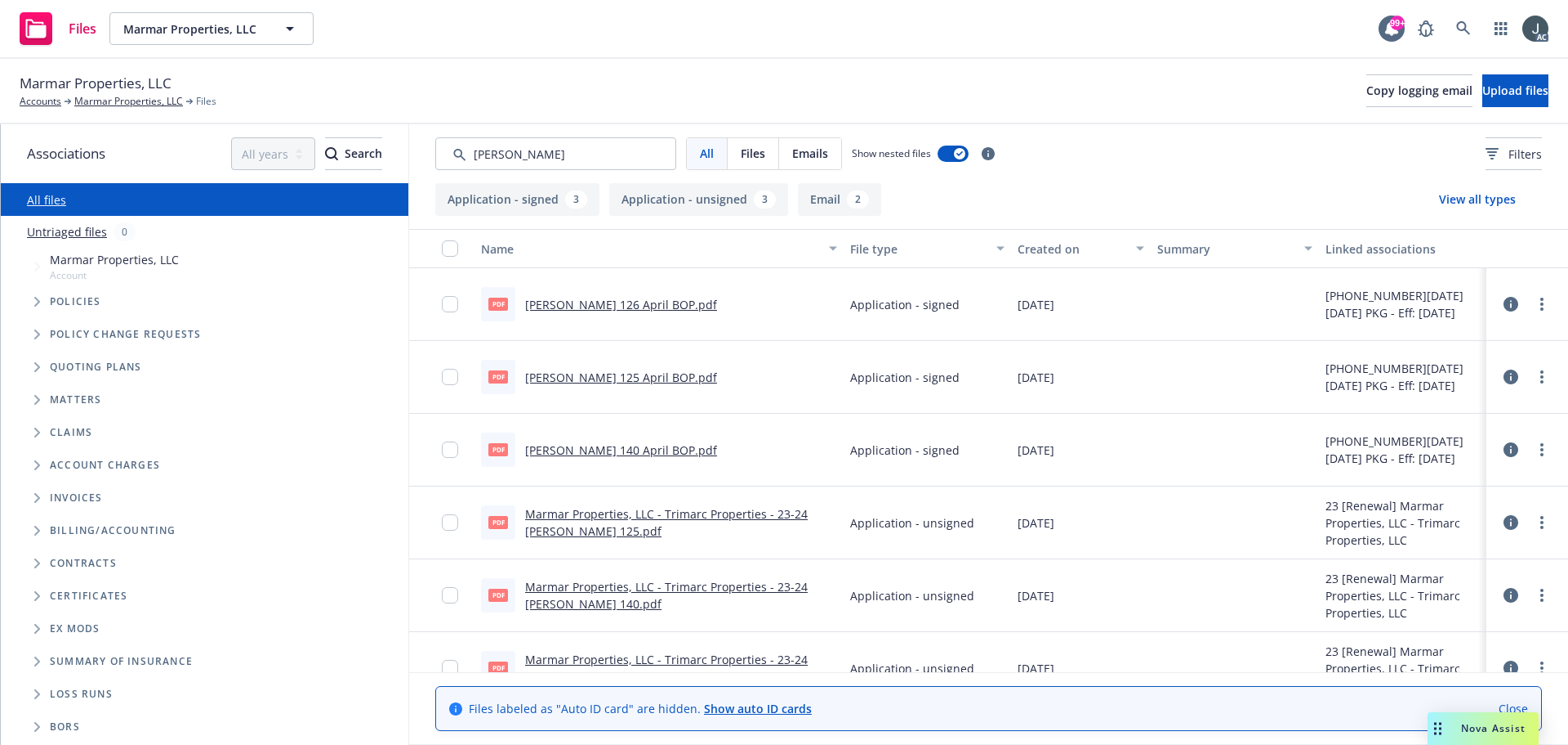
click at [1069, 252] on div "Created on" at bounding box center [1072, 249] width 109 height 17
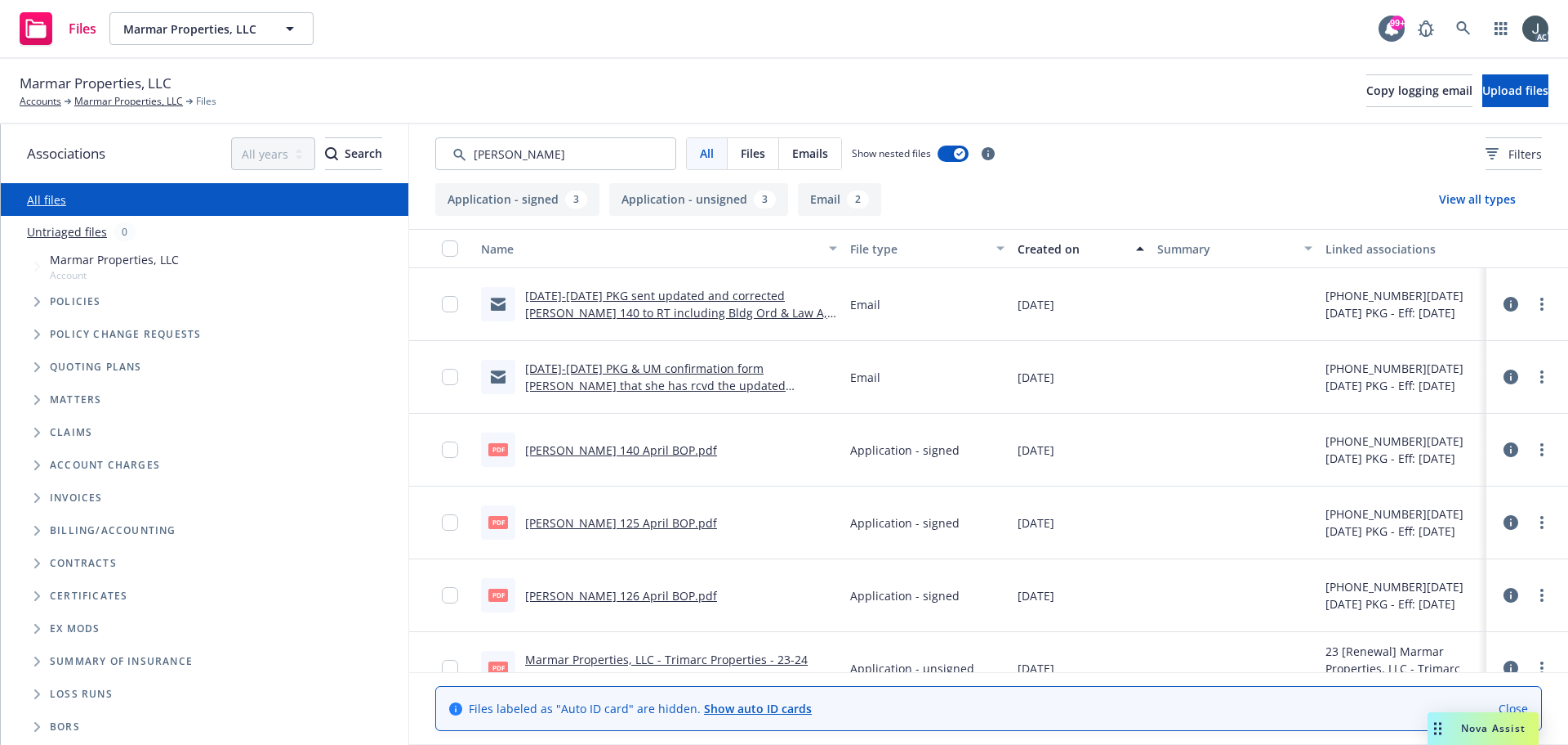
click at [1069, 252] on div "Created on" at bounding box center [1072, 249] width 109 height 17
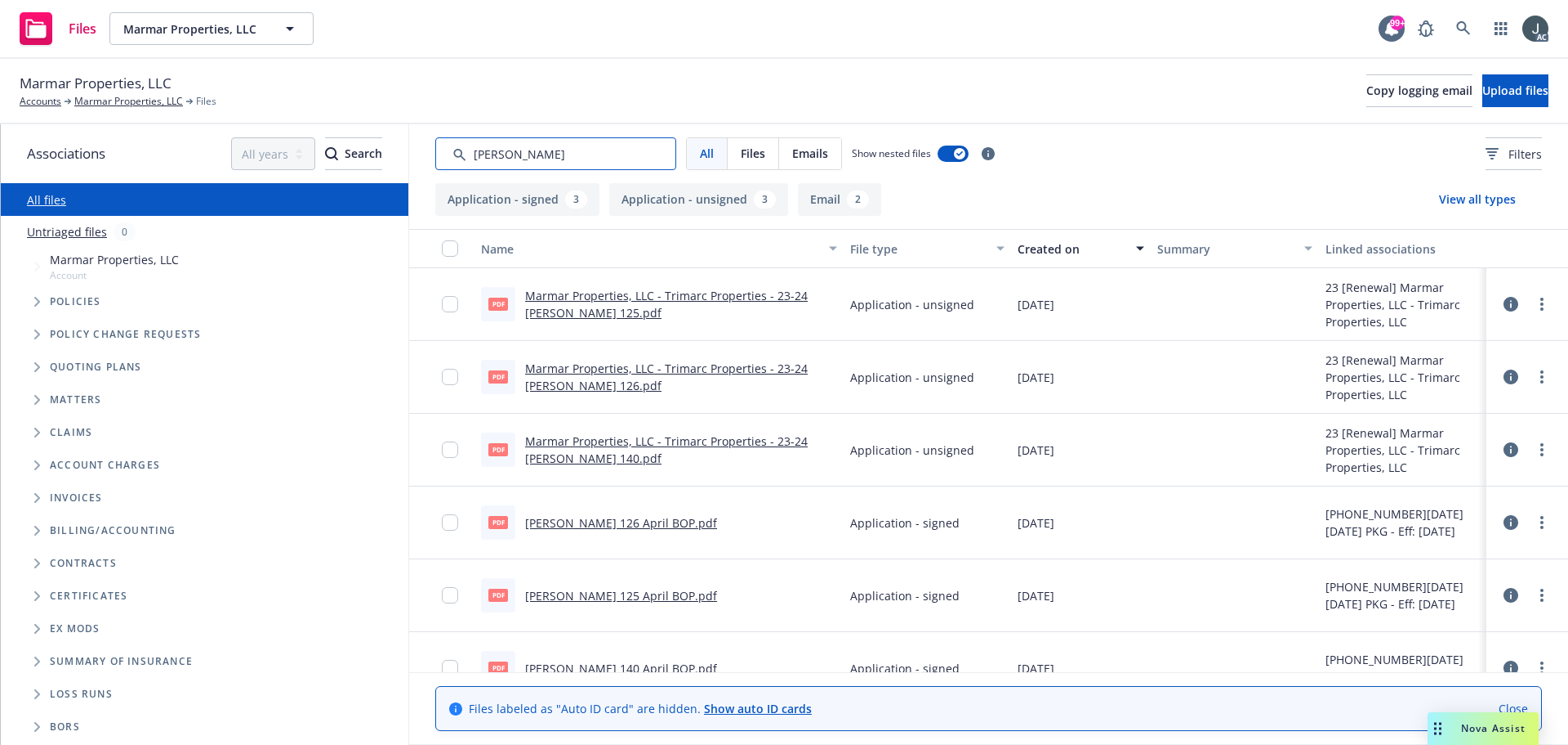
click at [488, 151] on input "Search by keyword..." at bounding box center [556, 154] width 240 height 33
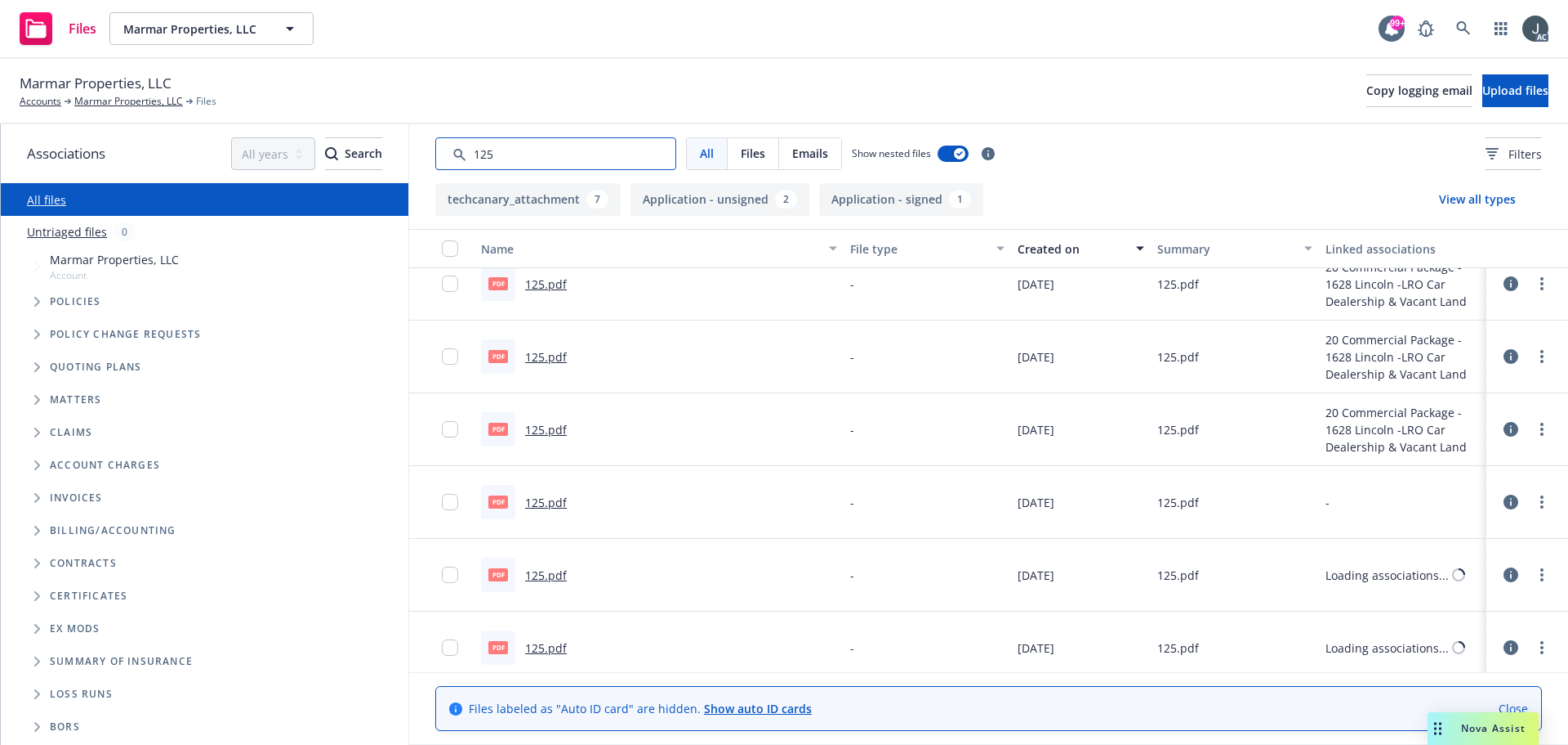
scroll to position [321, 0]
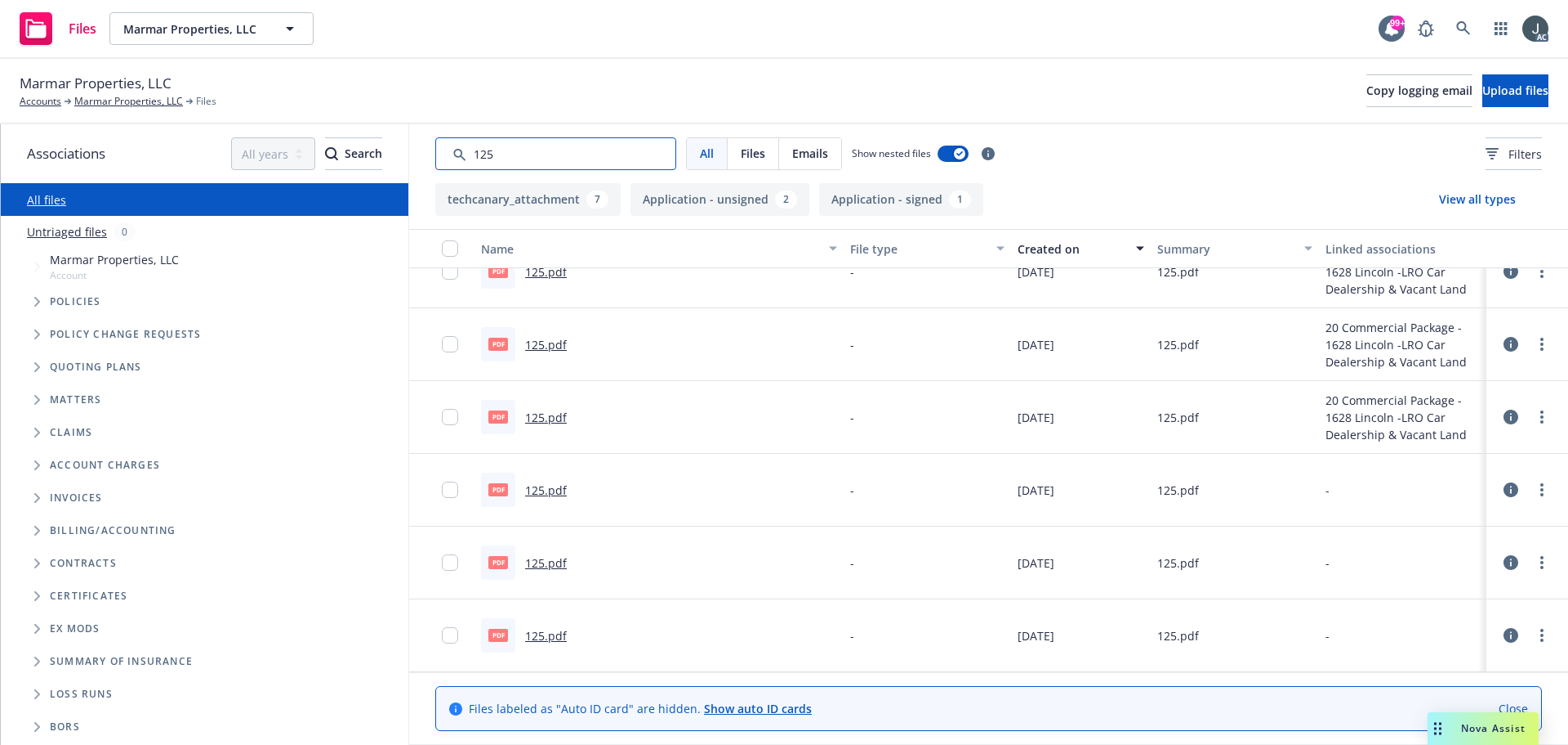
click at [479, 156] on input "Search by keyword..." at bounding box center [556, 154] width 240 height 33
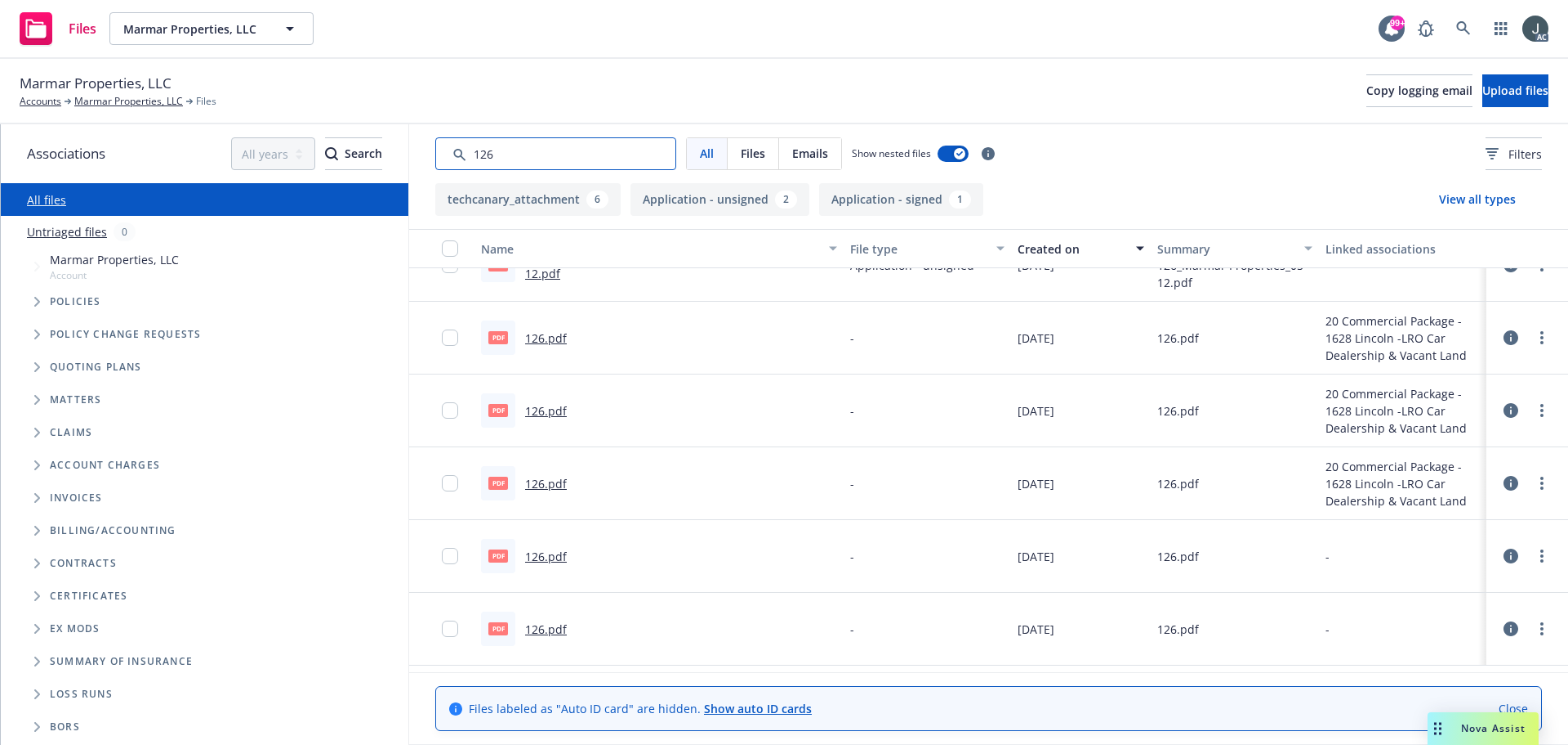
scroll to position [0, 0]
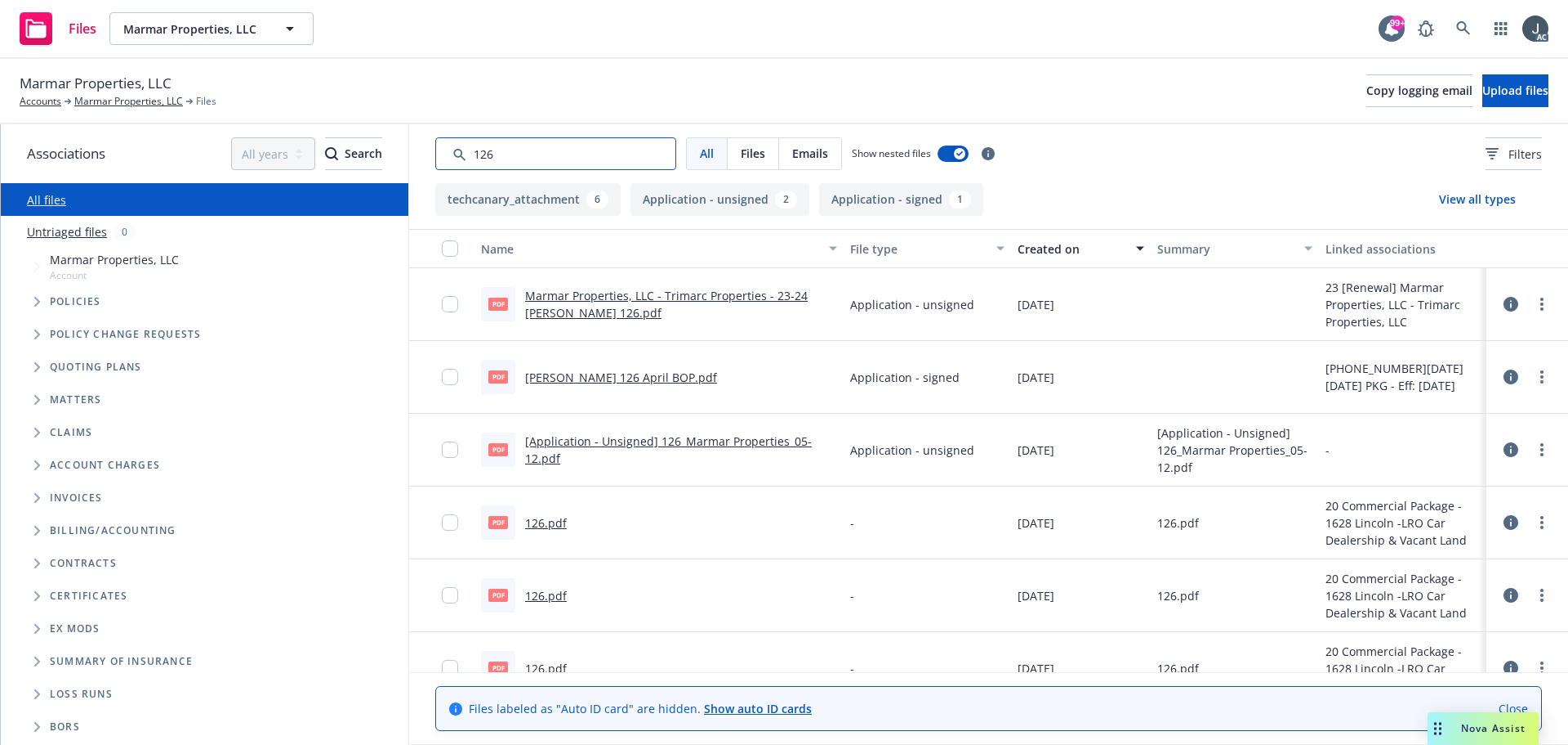
click at [482, 148] on input "Search by keyword..." at bounding box center [556, 154] width 240 height 33
type input "140"
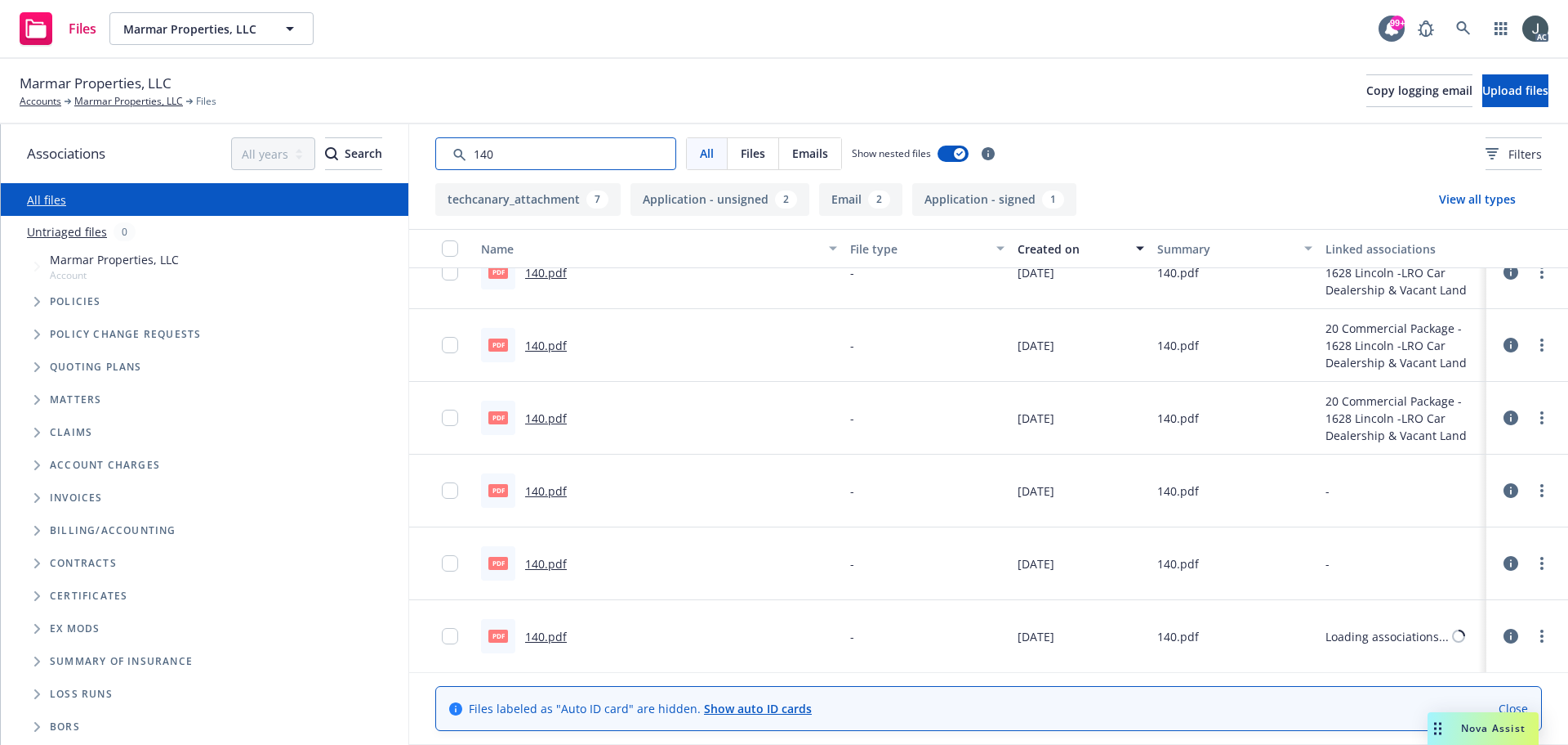
scroll to position [465, 0]
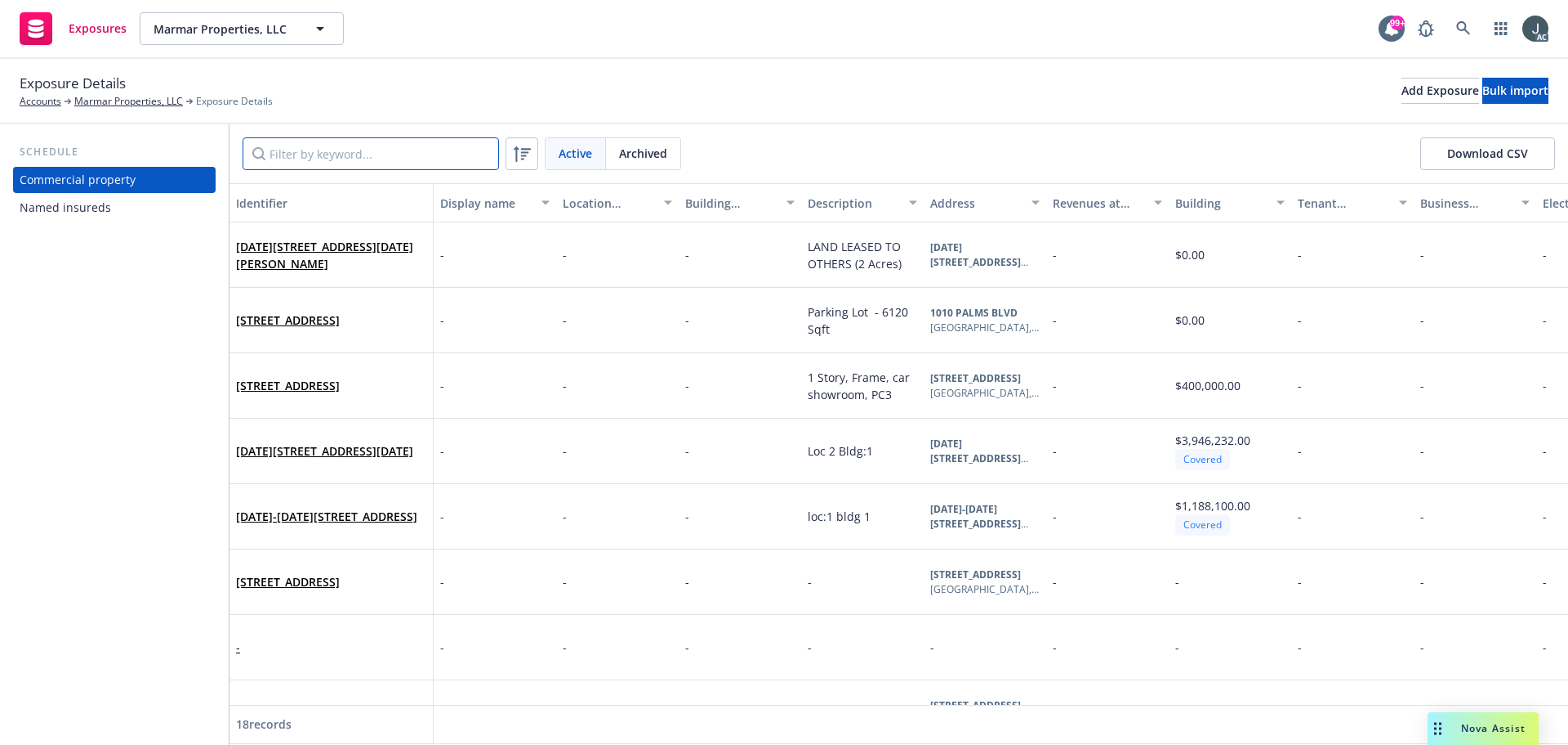
click at [419, 149] on input "Filter by keyword..." at bounding box center [370, 154] width 257 height 33
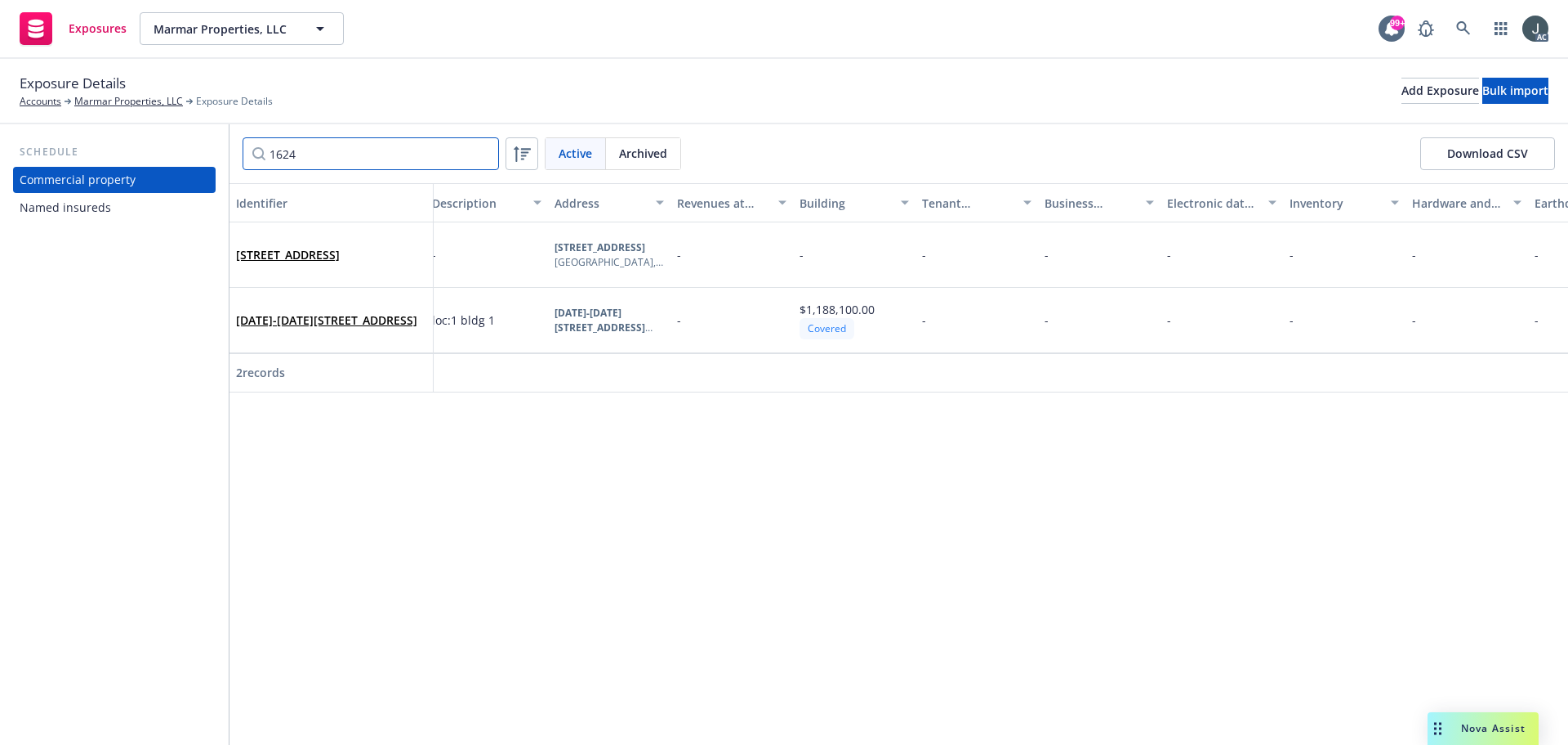
scroll to position [0, 373]
click at [508, 392] on div at bounding box center [489, 372] width 122 height 39
click at [330, 140] on input "1624" at bounding box center [370, 154] width 257 height 33
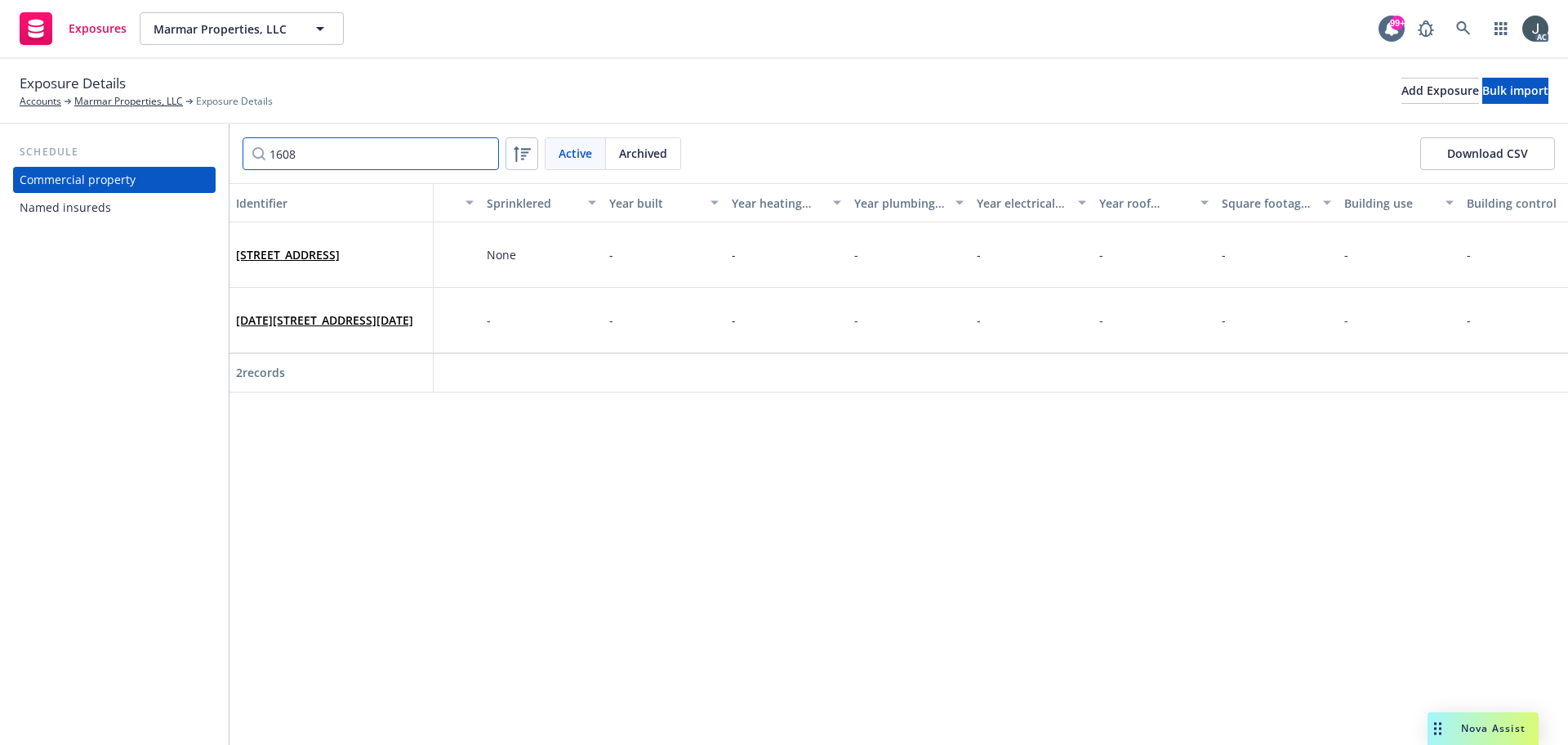
scroll to position [0, 3522]
type input "1608"
